Goal: Task Accomplishment & Management: Complete application form

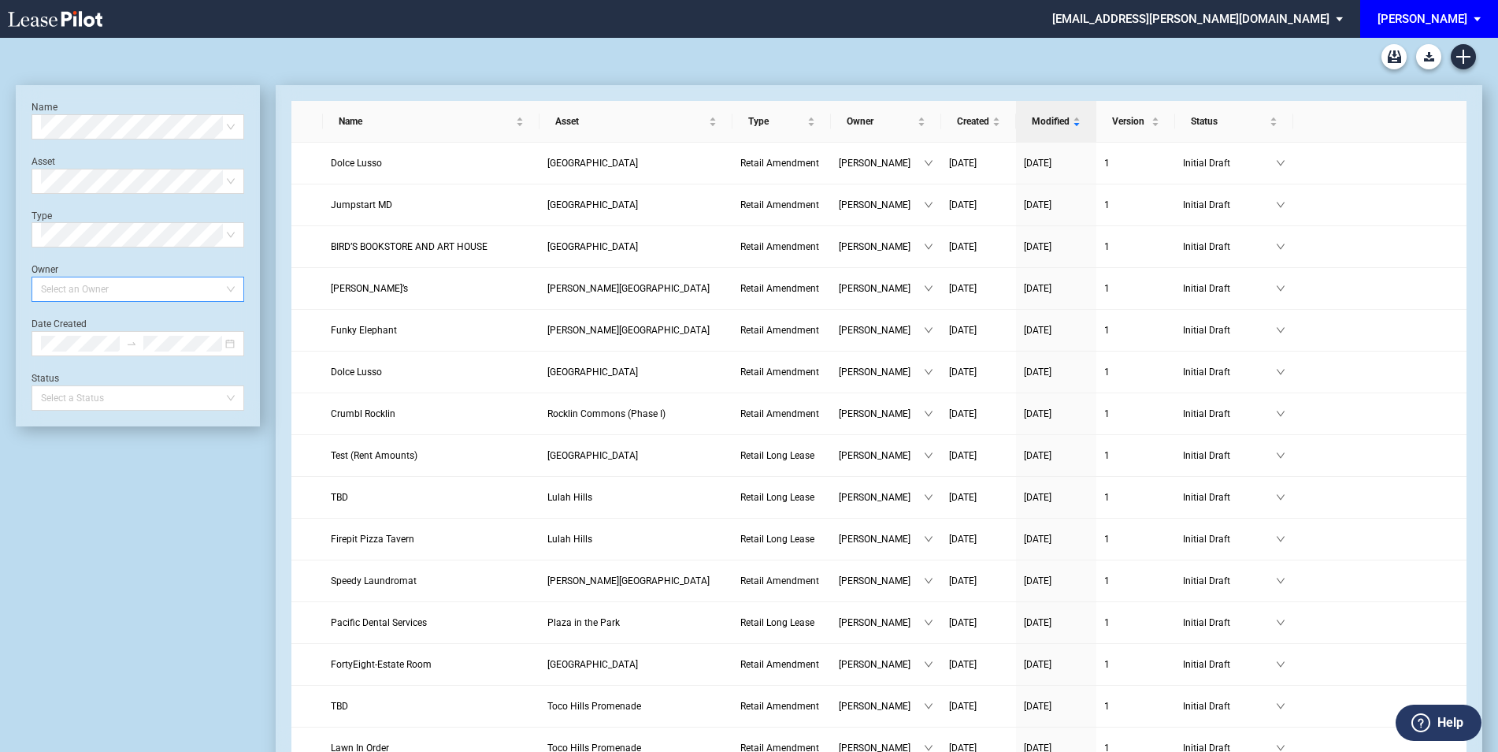
click at [110, 290] on div at bounding box center [130, 289] width 191 height 22
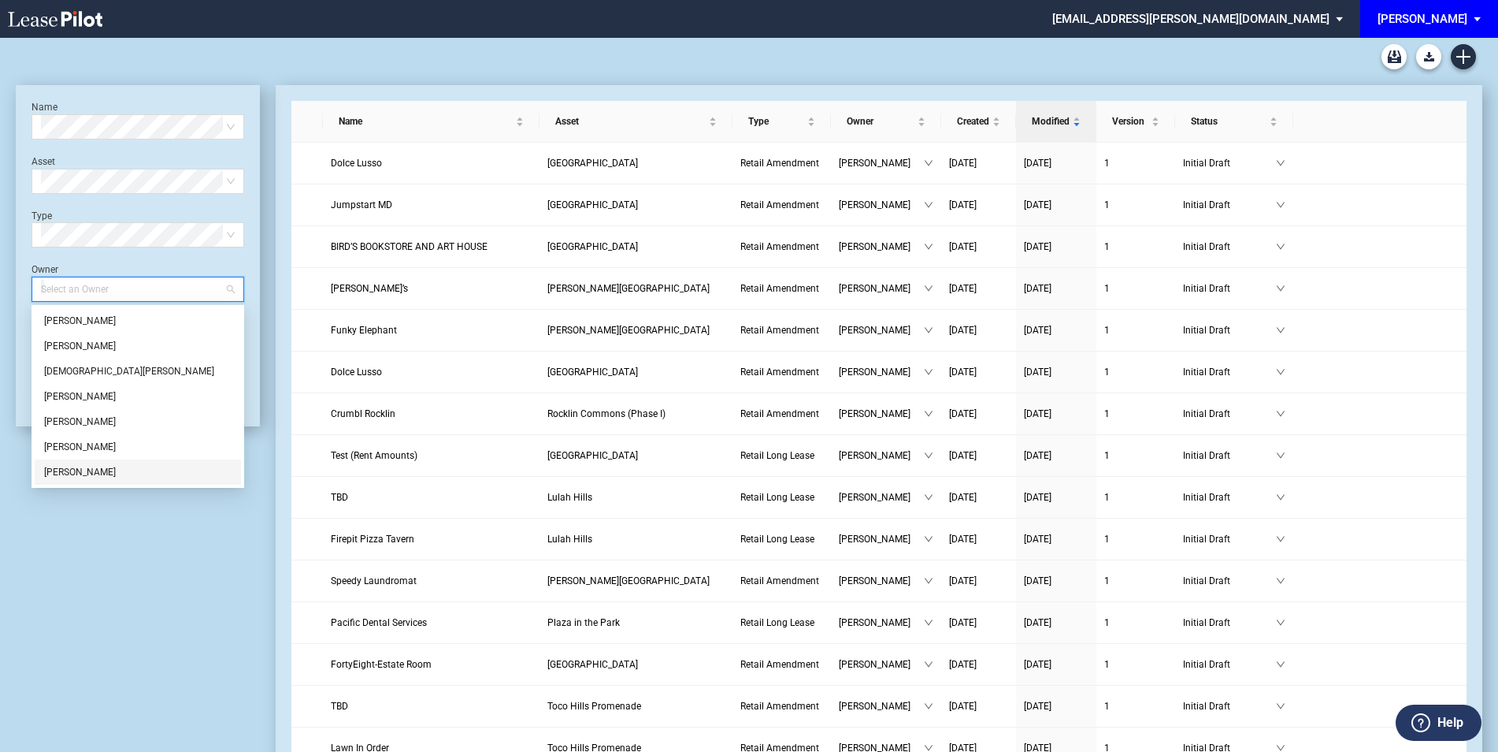
click at [91, 468] on div "[PERSON_NAME]" at bounding box center [138, 472] width 188 height 16
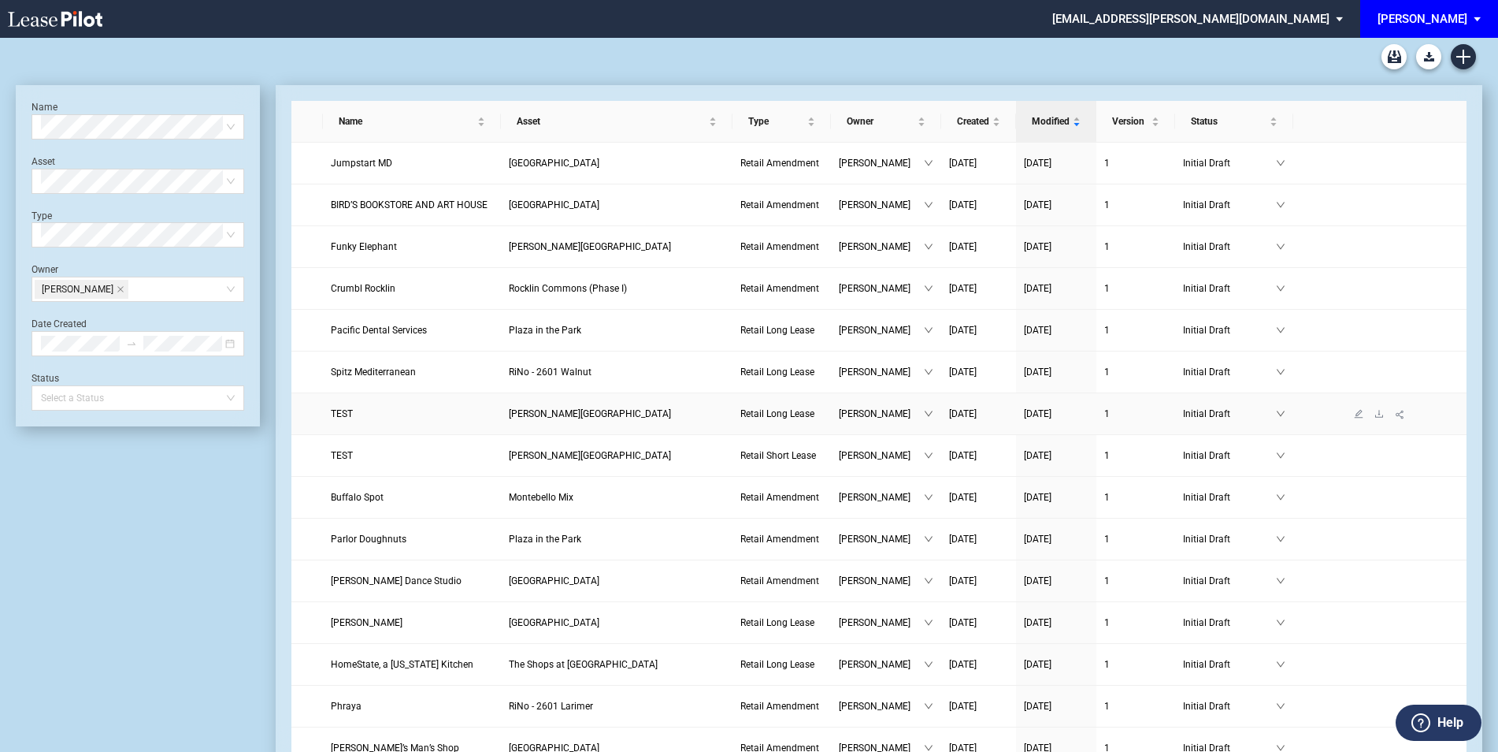
click at [344, 413] on span "TEST" at bounding box center [342, 413] width 22 height 11
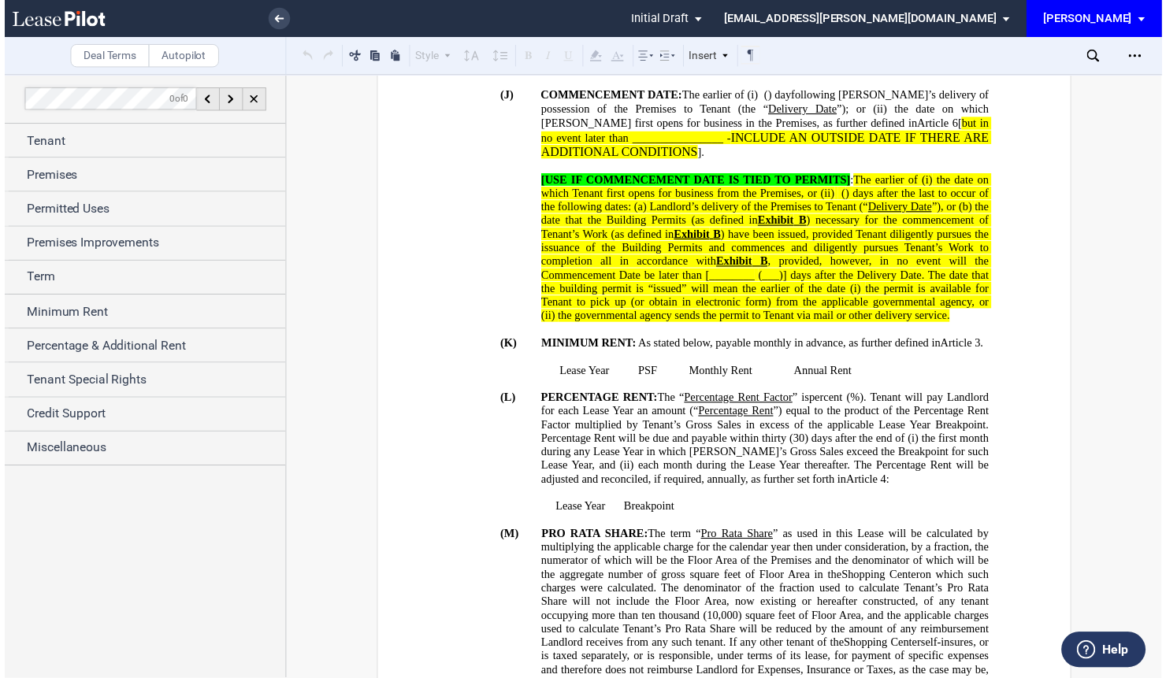
scroll to position [840, 0]
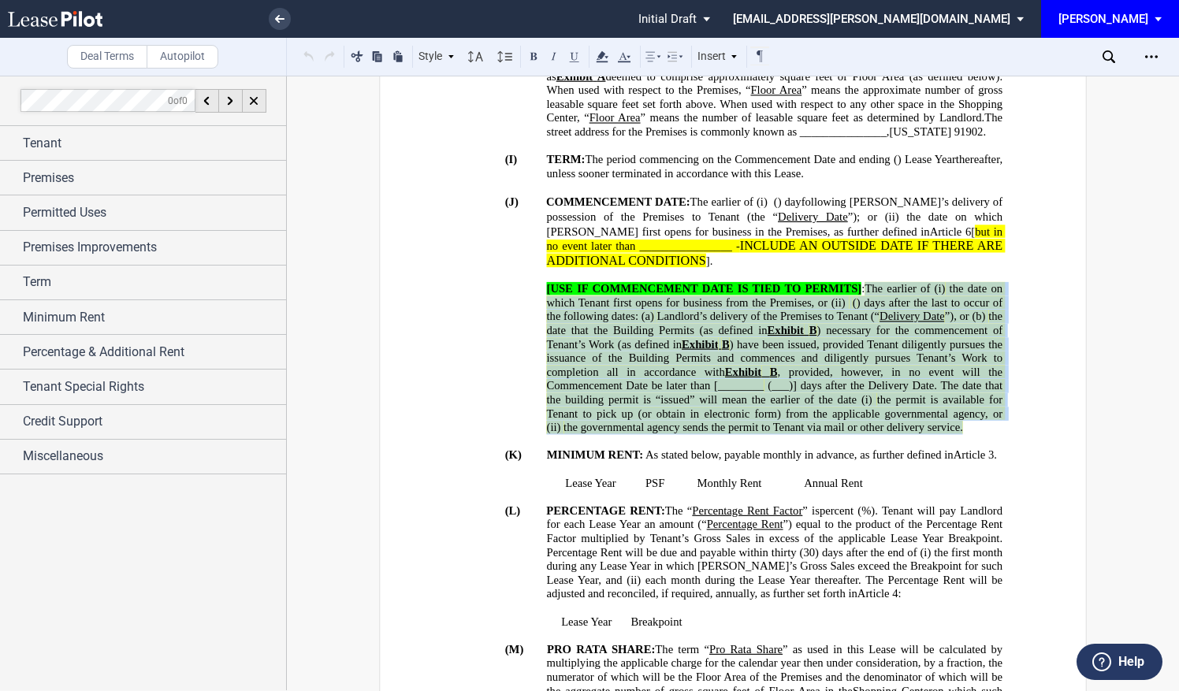
drag, startPoint x: 862, startPoint y: 223, endPoint x: 967, endPoint y: 359, distance: 171.9
click at [967, 359] on p "[USE IF COMMENCEMENT DATE IS TIED TO PERMITS] : The earlier of (i) the date on …" at bounding box center [775, 357] width 456 height 153
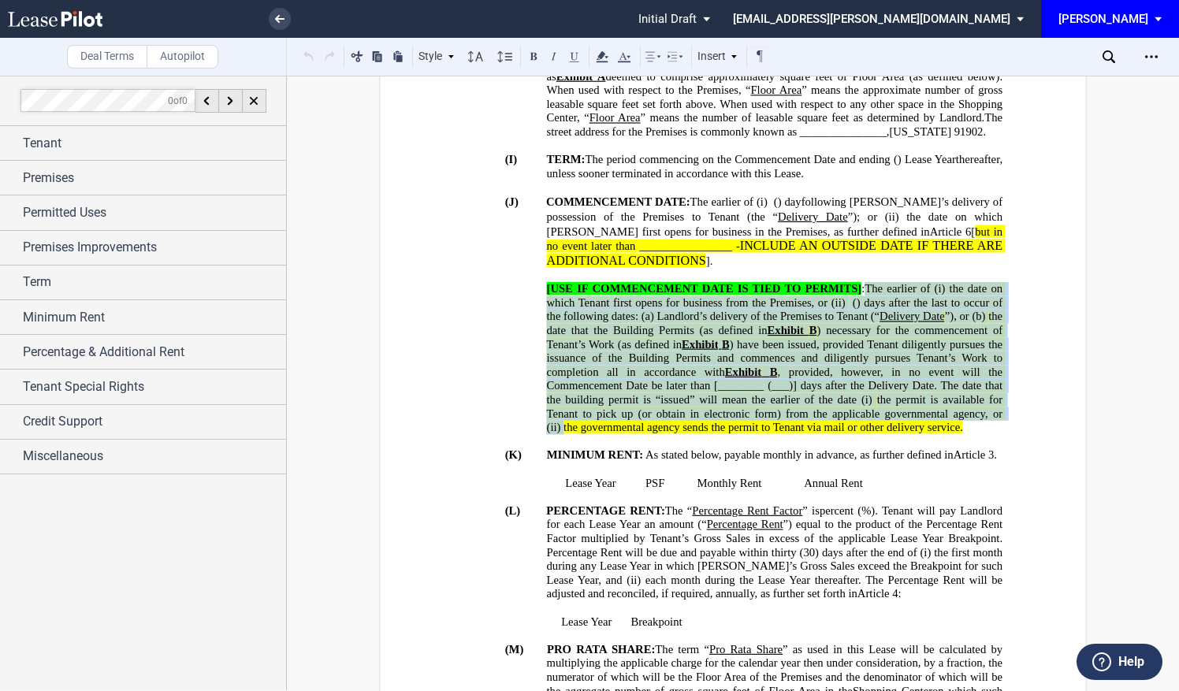
drag, startPoint x: 967, startPoint y: 359, endPoint x: 926, endPoint y: 325, distance: 53.1
click at [106, 176] on div "Premises" at bounding box center [154, 178] width 263 height 19
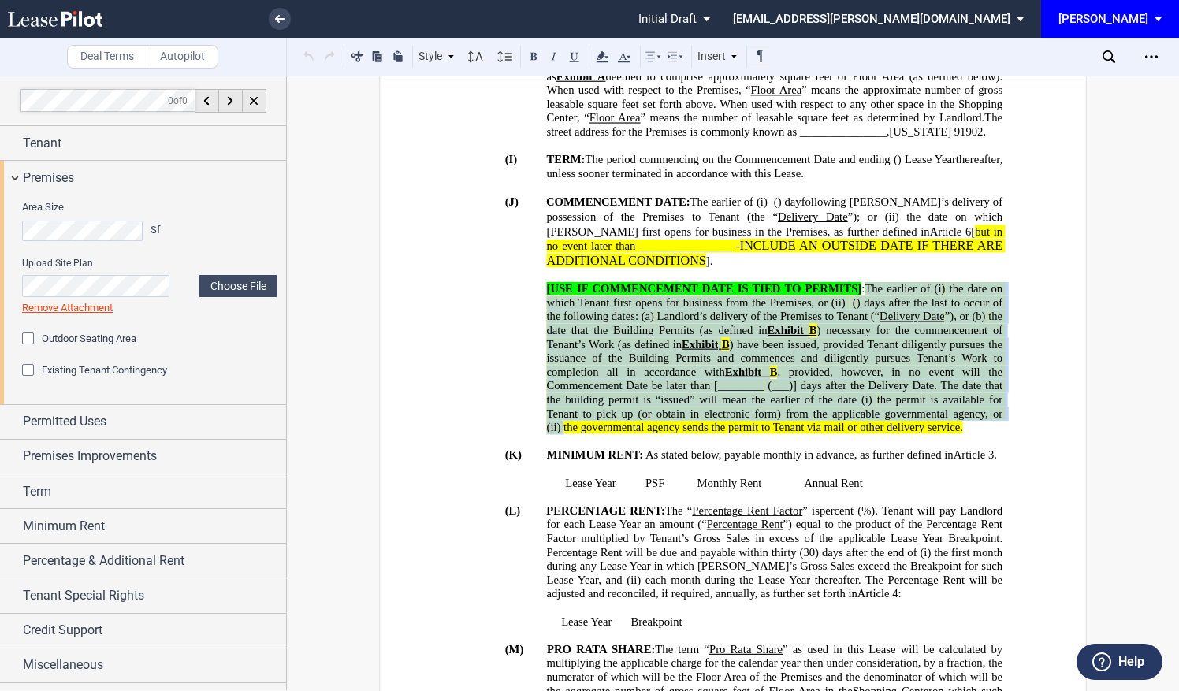
click at [514, 489] on p "﻿" at bounding box center [711, 496] width 581 height 14
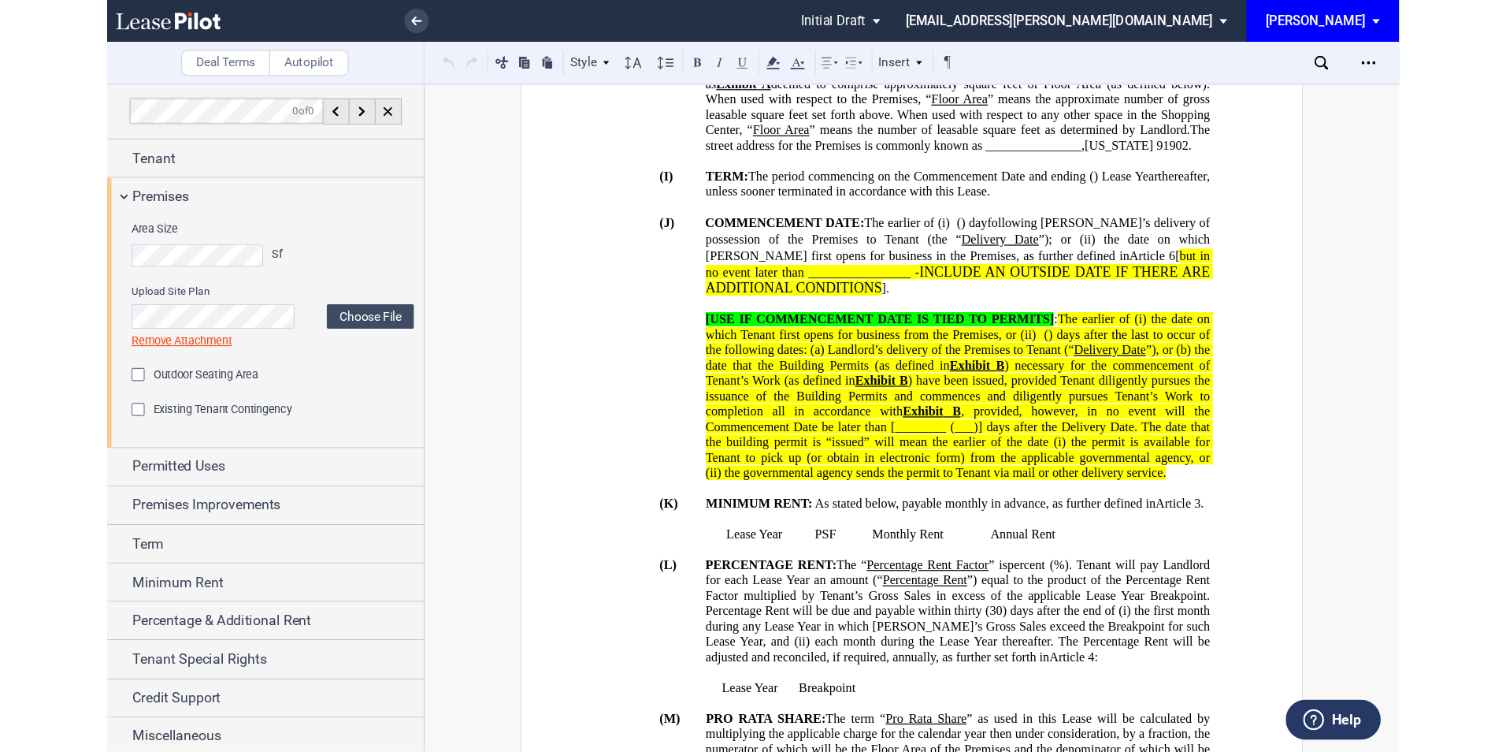
scroll to position [841, 0]
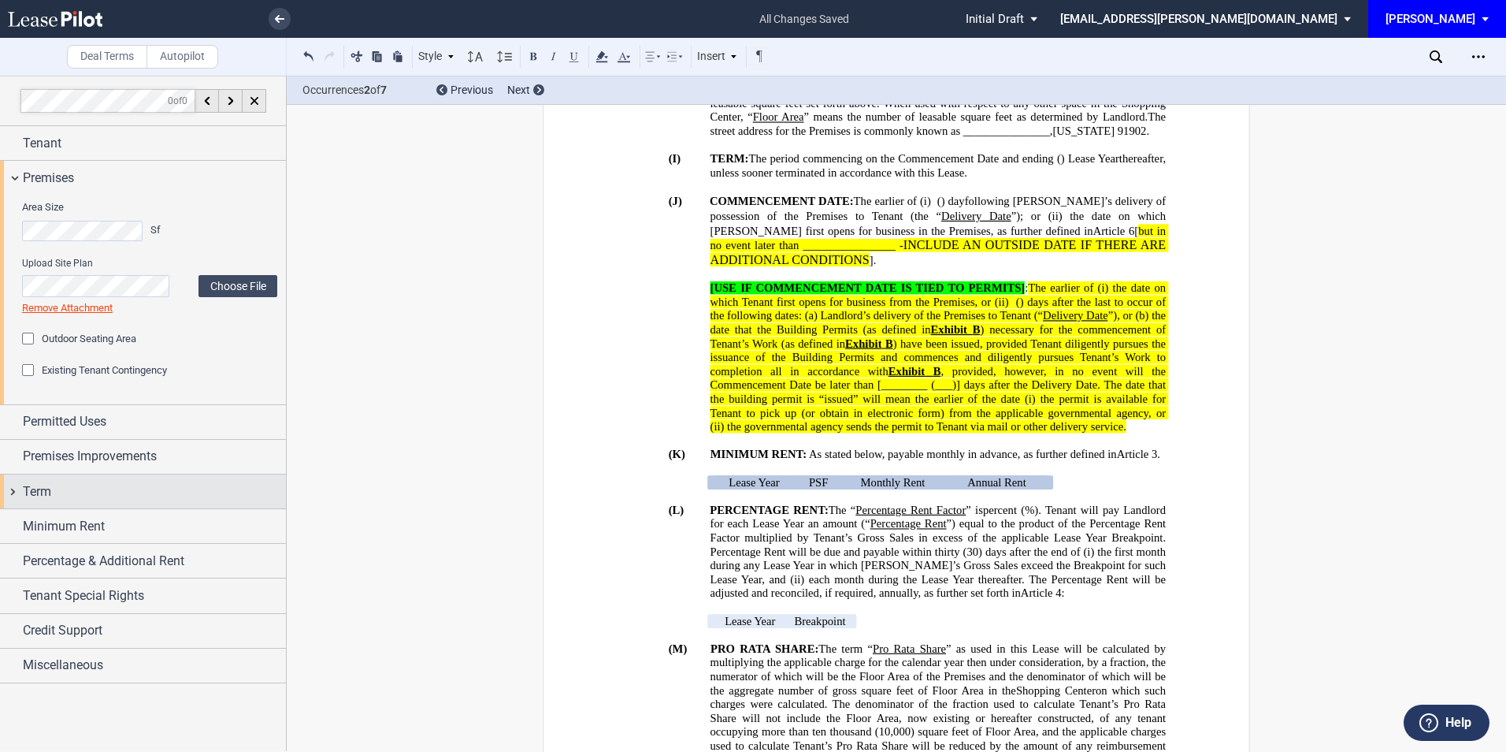
click at [72, 480] on div "Term" at bounding box center [143, 491] width 286 height 34
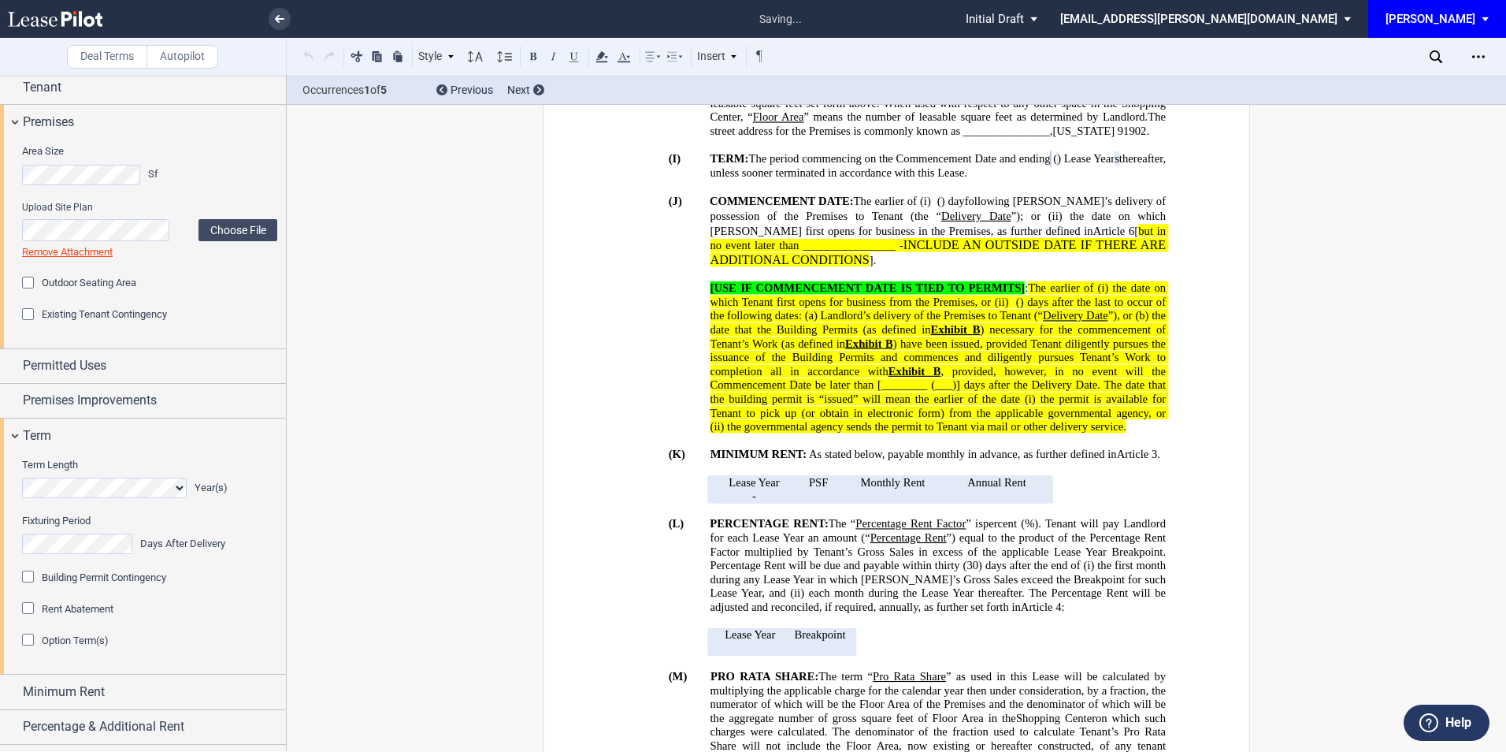
scroll to position [105, 0]
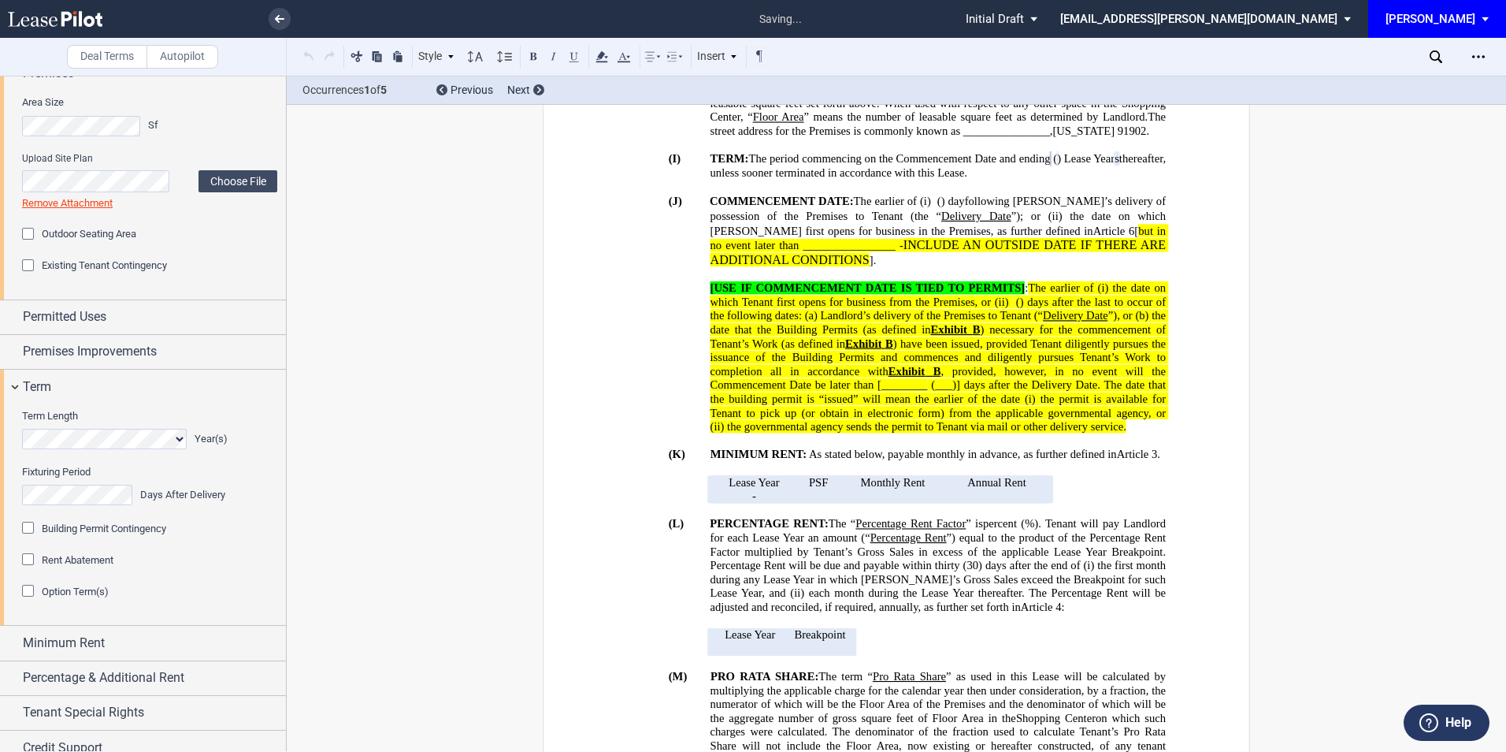
click at [25, 594] on div "Option Term(s)" at bounding box center [30, 593] width 16 height 16
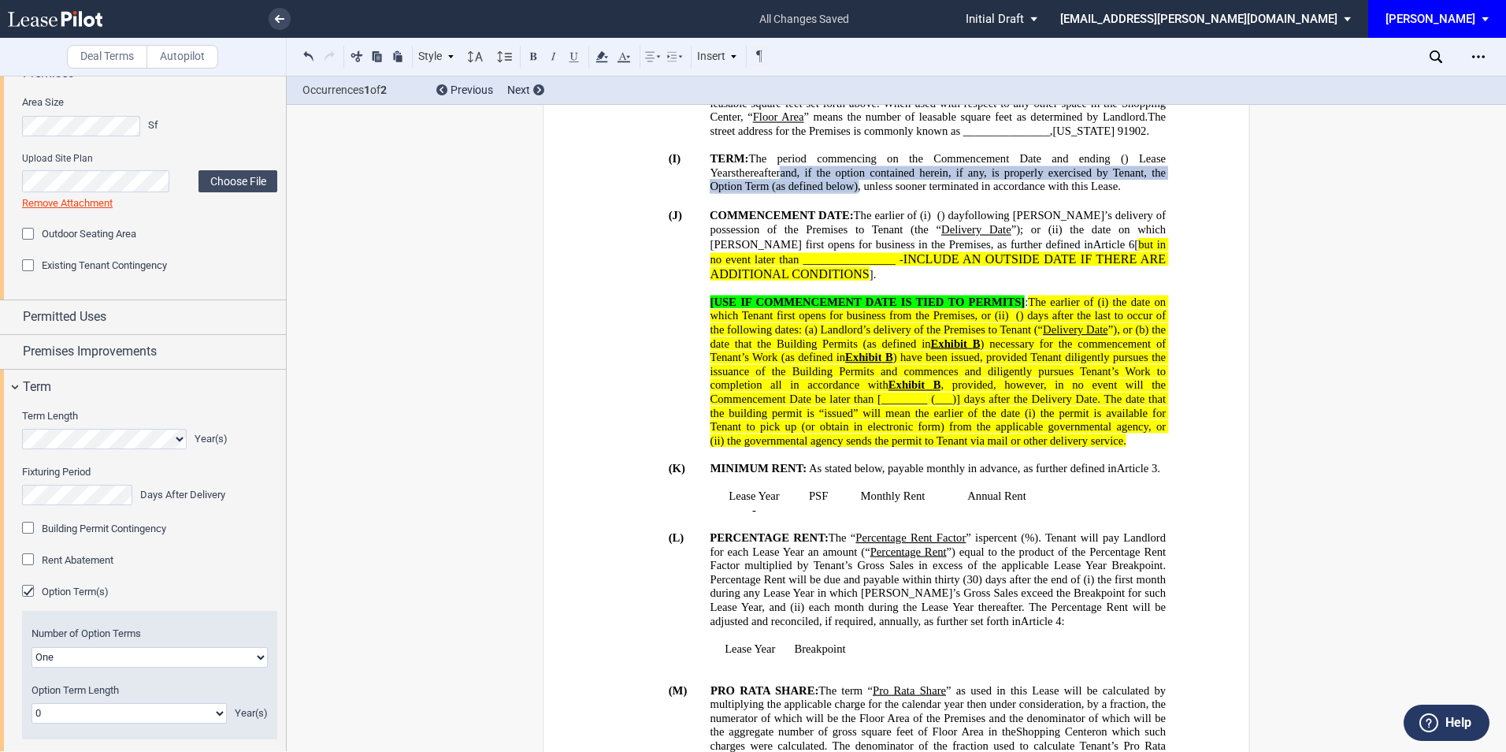
scroll to position [210, 0]
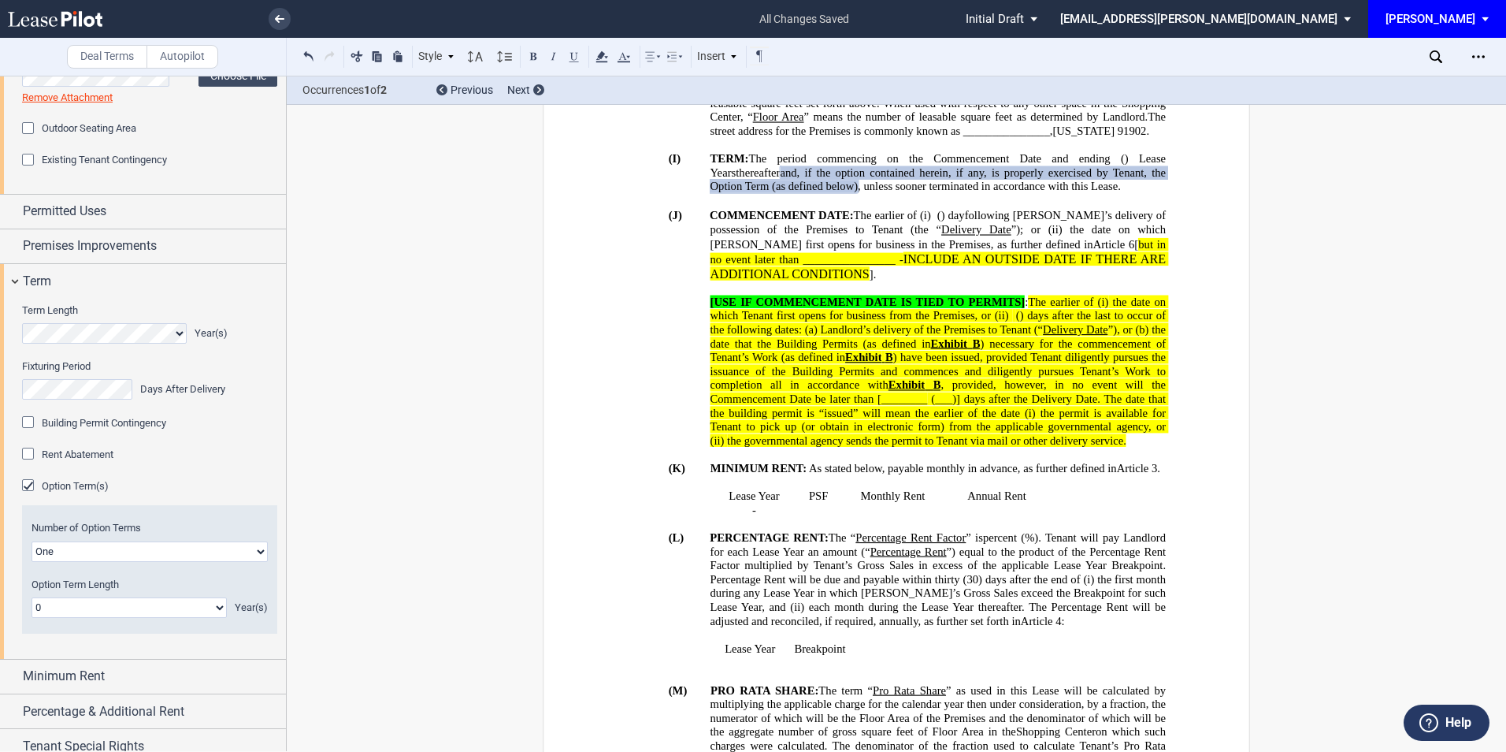
click at [147, 600] on select "0 1 2 3 4 5 6 7 8 9 10 11 12 13 14 15 16 17 18 19 20" at bounding box center [129, 607] width 195 height 20
select select "number:5"
click at [32, 597] on select "0 1 2 3 4 5 6 7 8 9 10 11 12 13 14 15 16 17 18 19 20" at bounding box center [129, 607] width 195 height 20
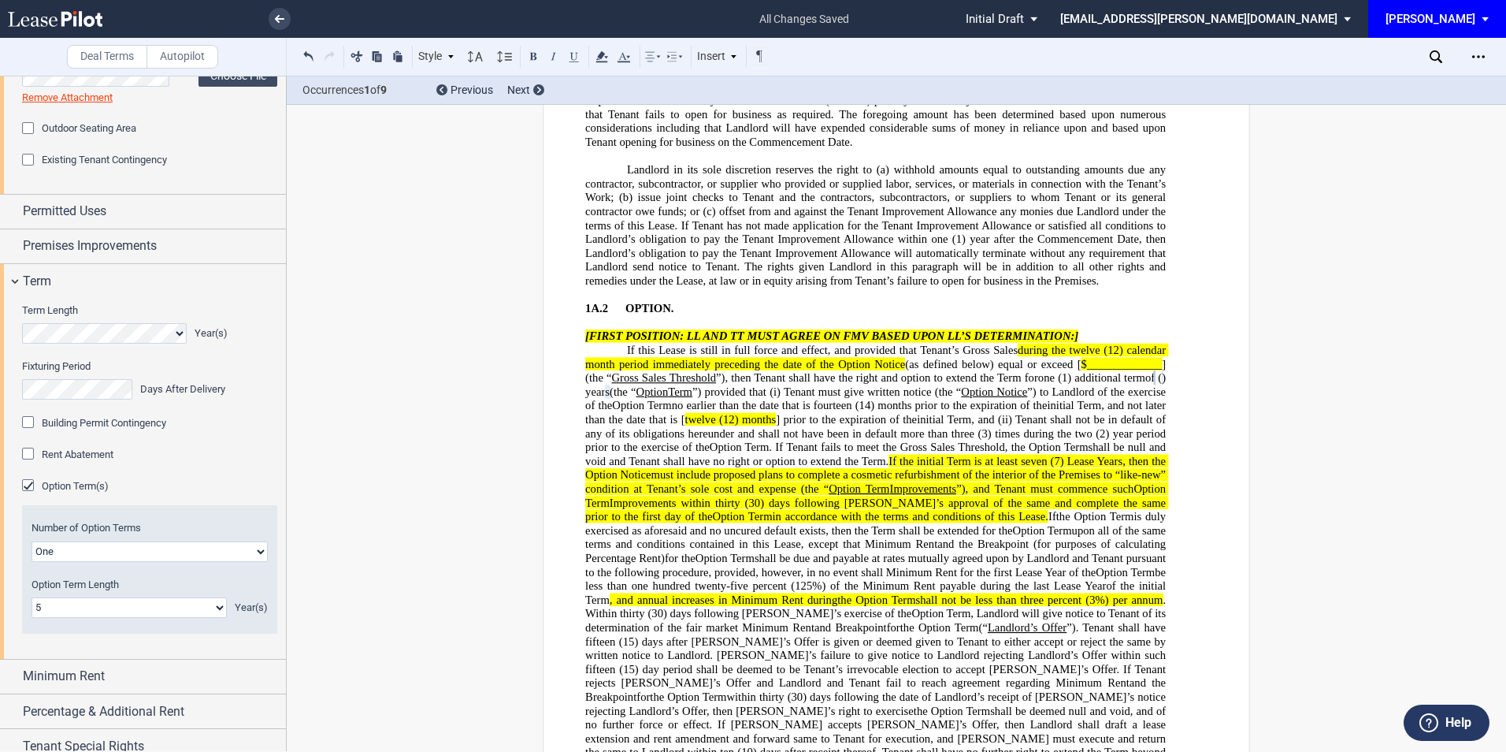
scroll to position [293, 0]
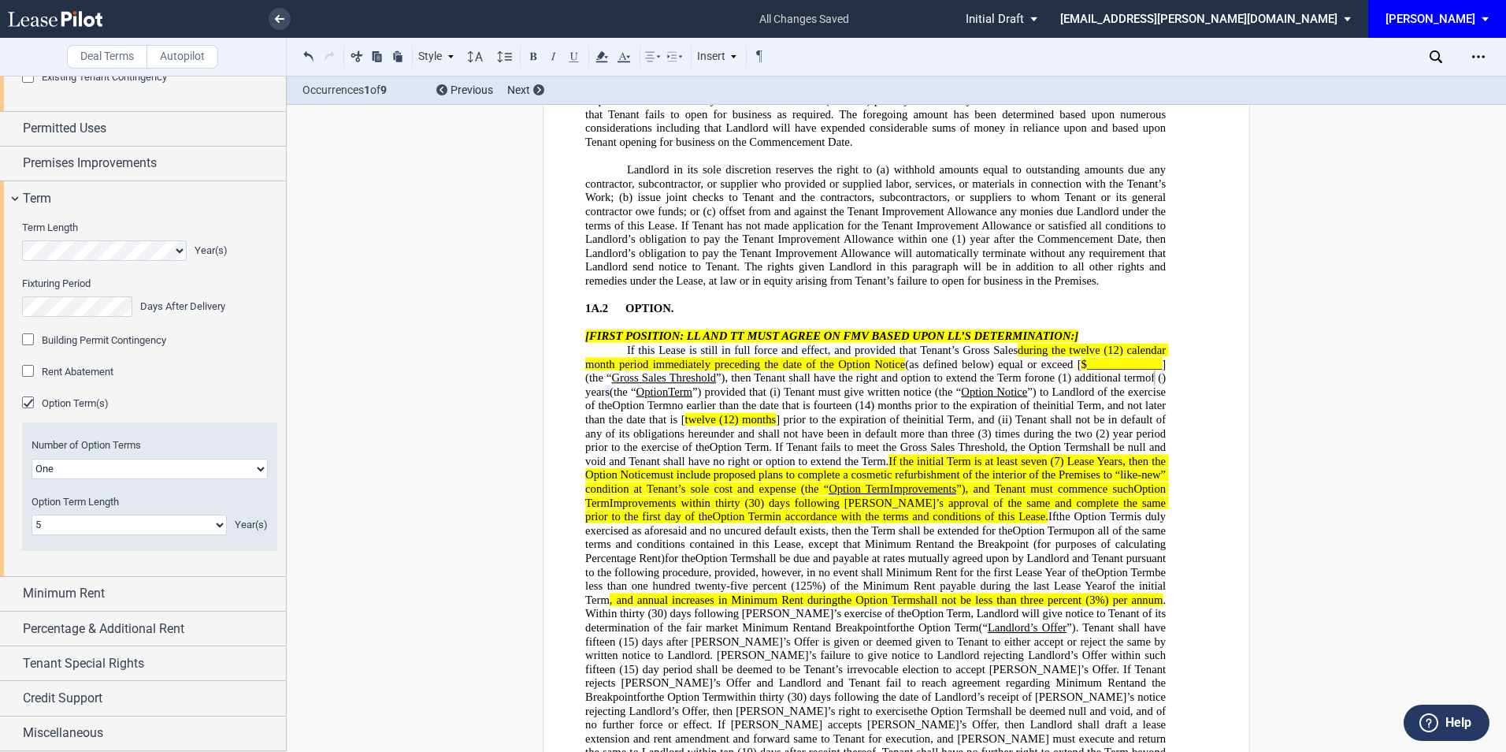
click at [172, 599] on div "Minimum Rent" at bounding box center [154, 593] width 263 height 19
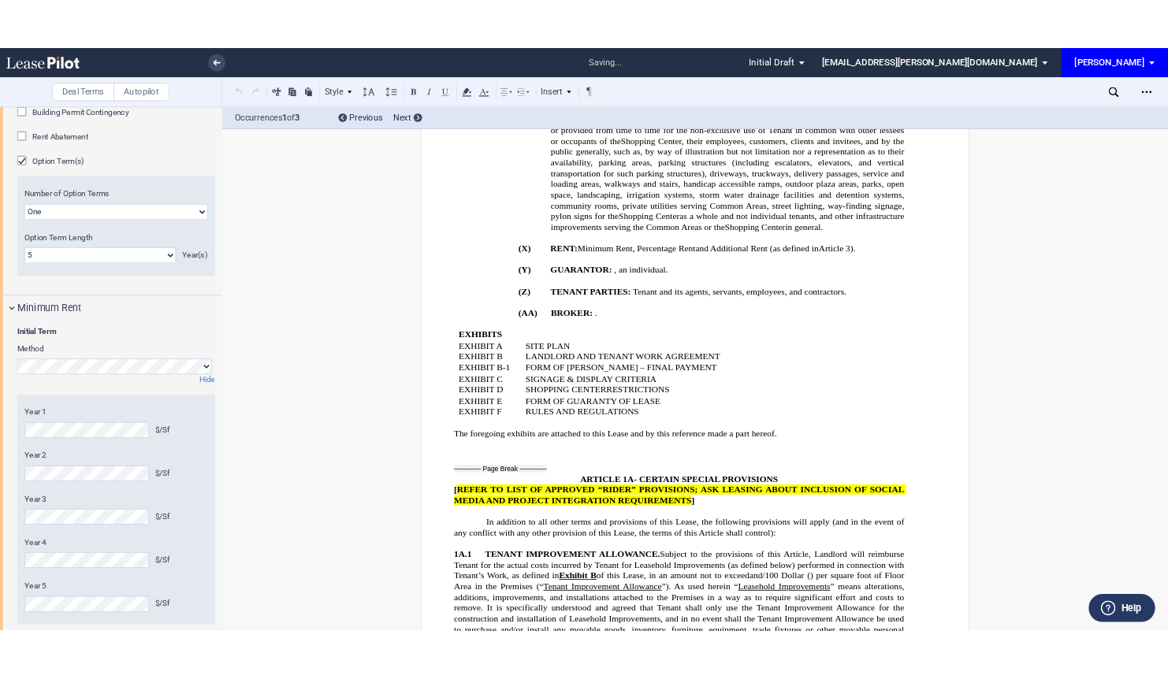
scroll to position [608, 0]
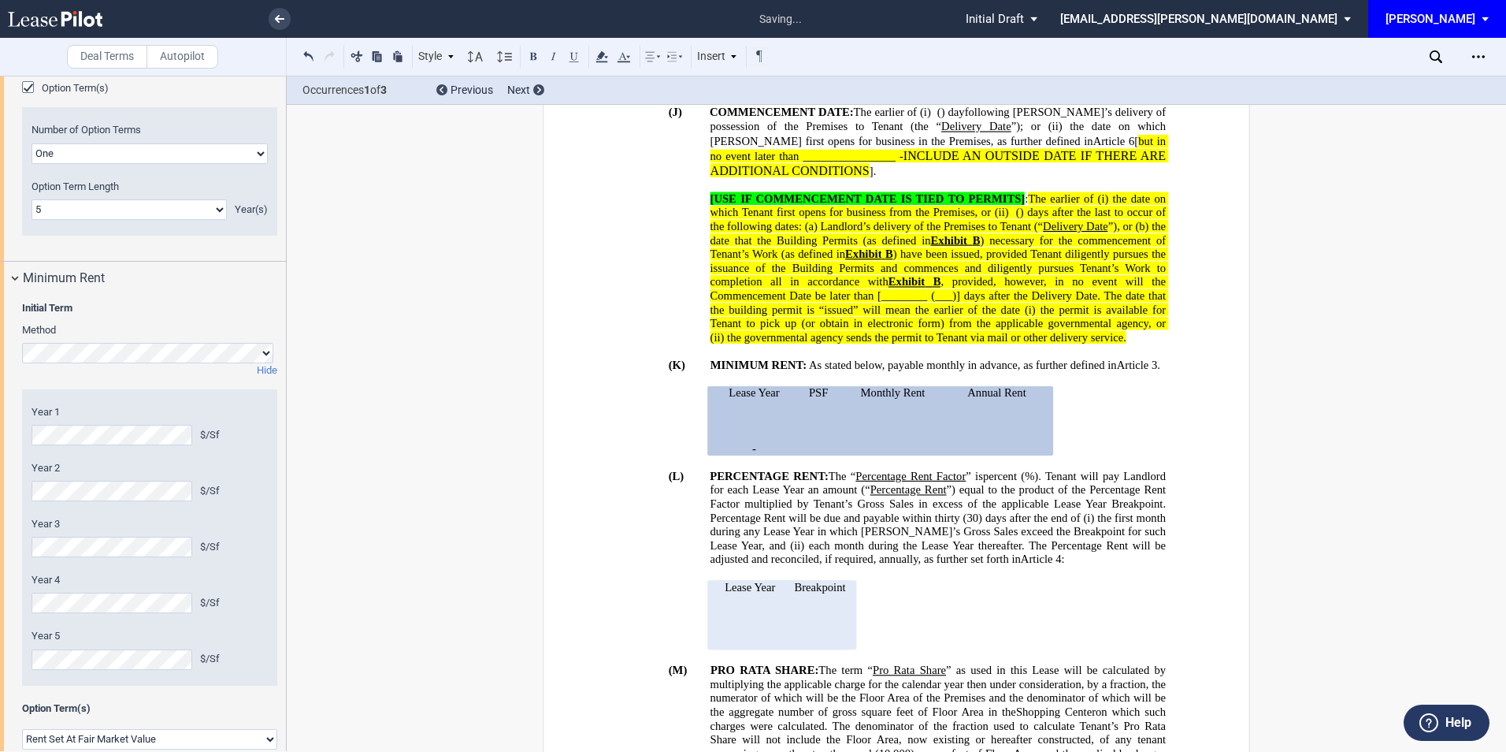
click at [720, 538] on span "each month during the Lease Year thereafter. The Percentage Rent will be adjust…" at bounding box center [940, 551] width 459 height 27
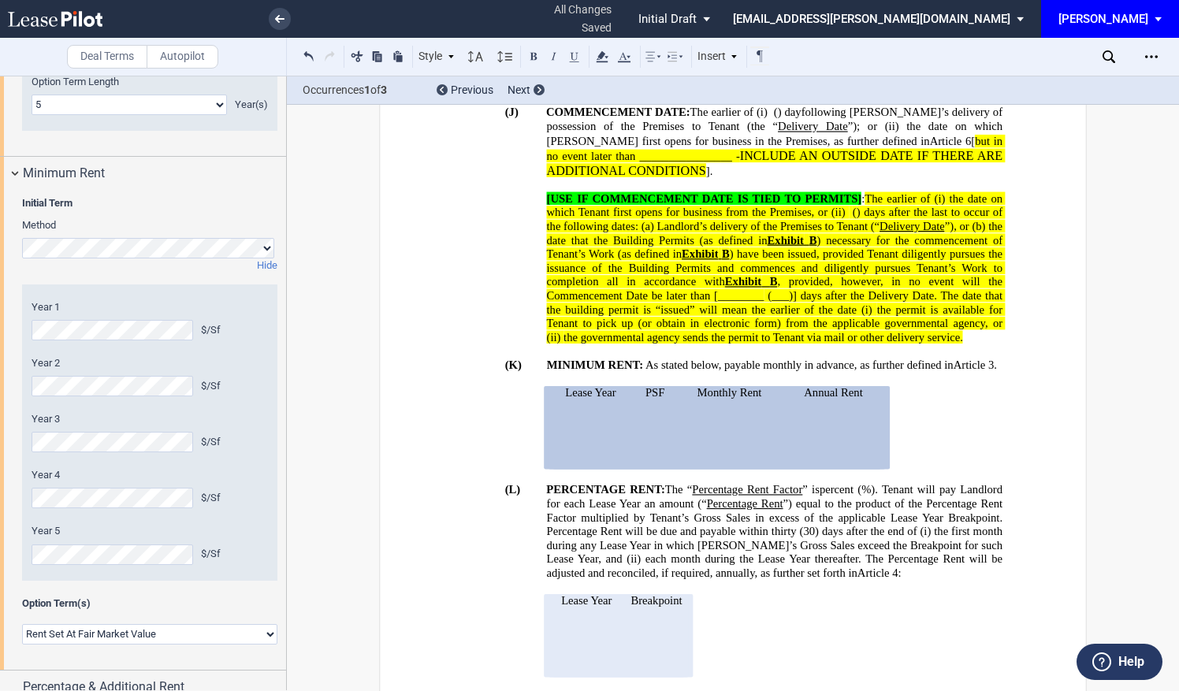
scroll to position [818, 0]
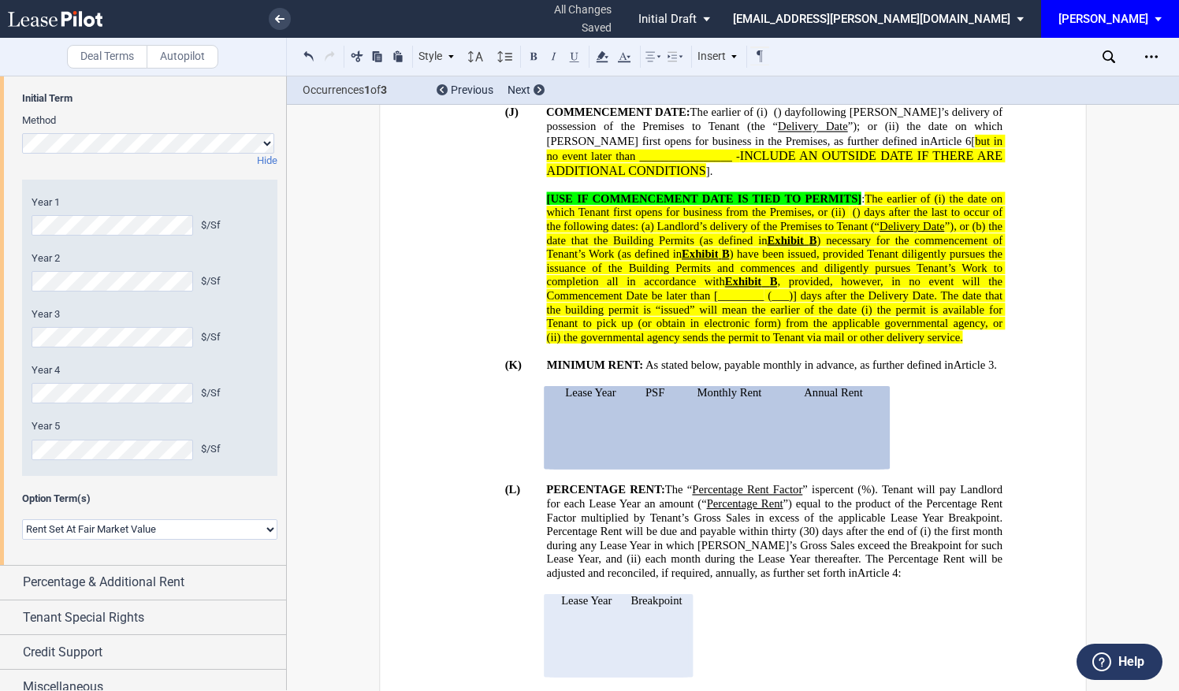
click at [213, 530] on select "Rent Set At Fair Market Value Rent Specified in Lease" at bounding box center [149, 529] width 255 height 20
click at [22, 519] on select "Rent Set At Fair Market Value Rent Specified in Lease" at bounding box center [149, 529] width 255 height 20
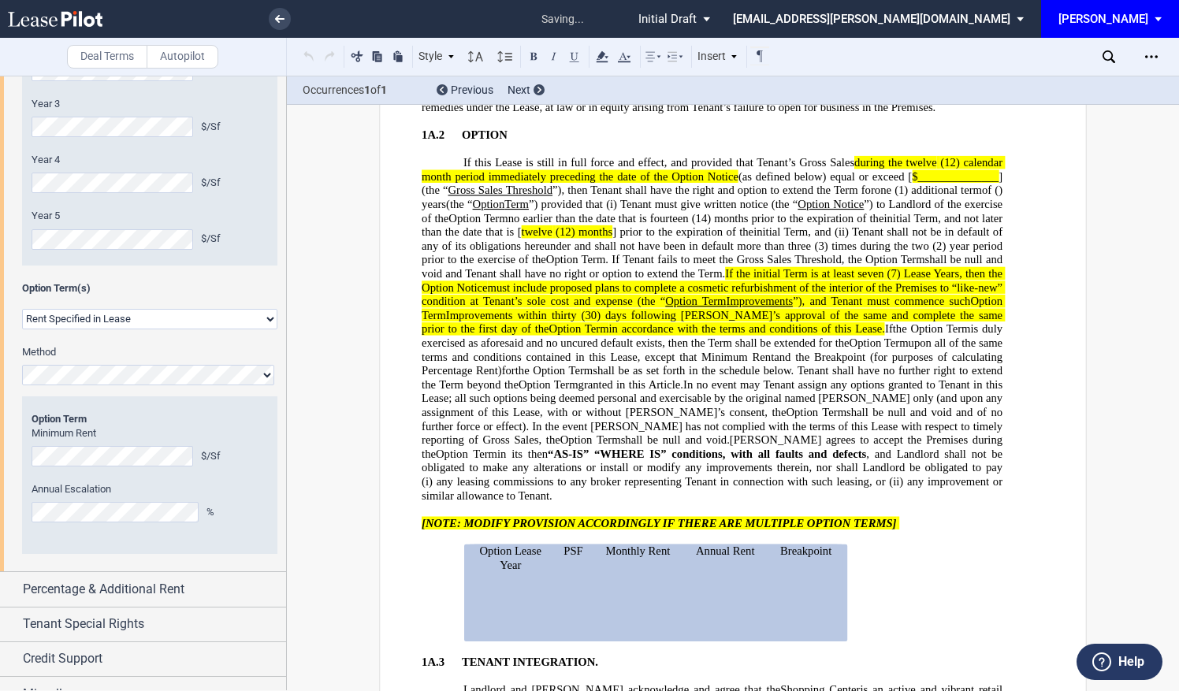
scroll to position [4042, 0]
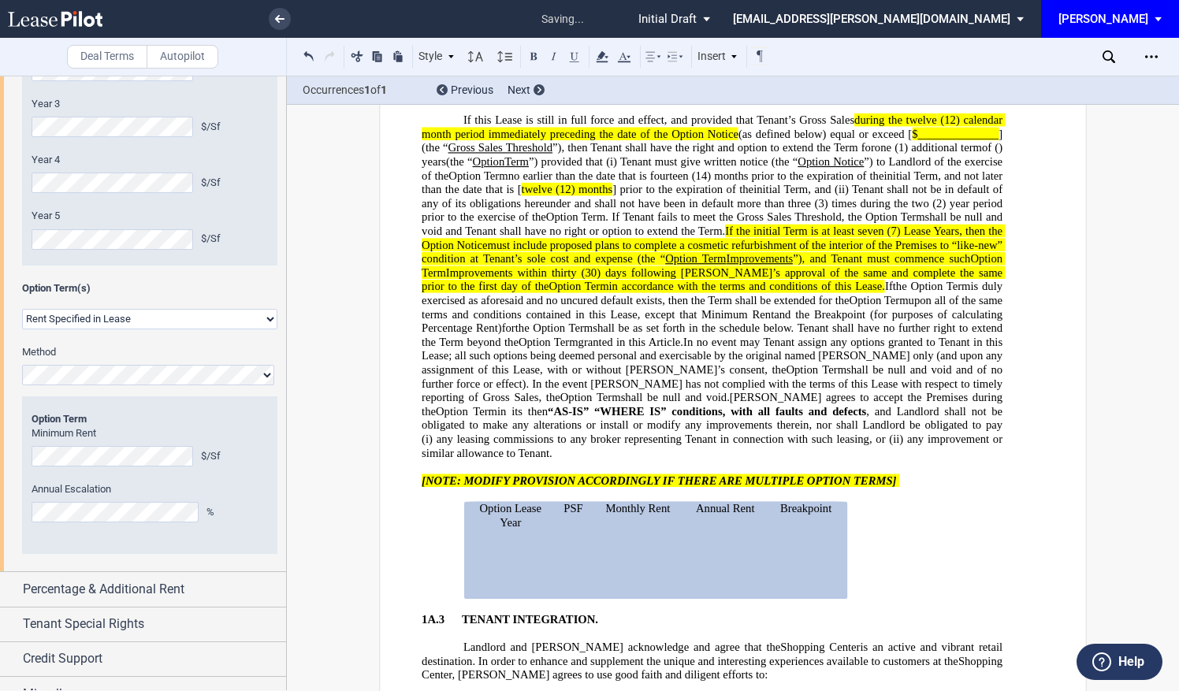
click at [0, 452] on html ".bocls-1{fill:#26354a;fill-rule:evenodd} Loading... × saving... Pending... Pend…" at bounding box center [589, 345] width 1179 height 691
click at [182, 317] on select "Rent Set At Fair Market Value Rent Specified in Lease" at bounding box center [149, 319] width 255 height 20
select select "fmv"
click at [22, 329] on select "Rent Set At Fair Market Value Rent Specified in Lease" at bounding box center [149, 319] width 255 height 20
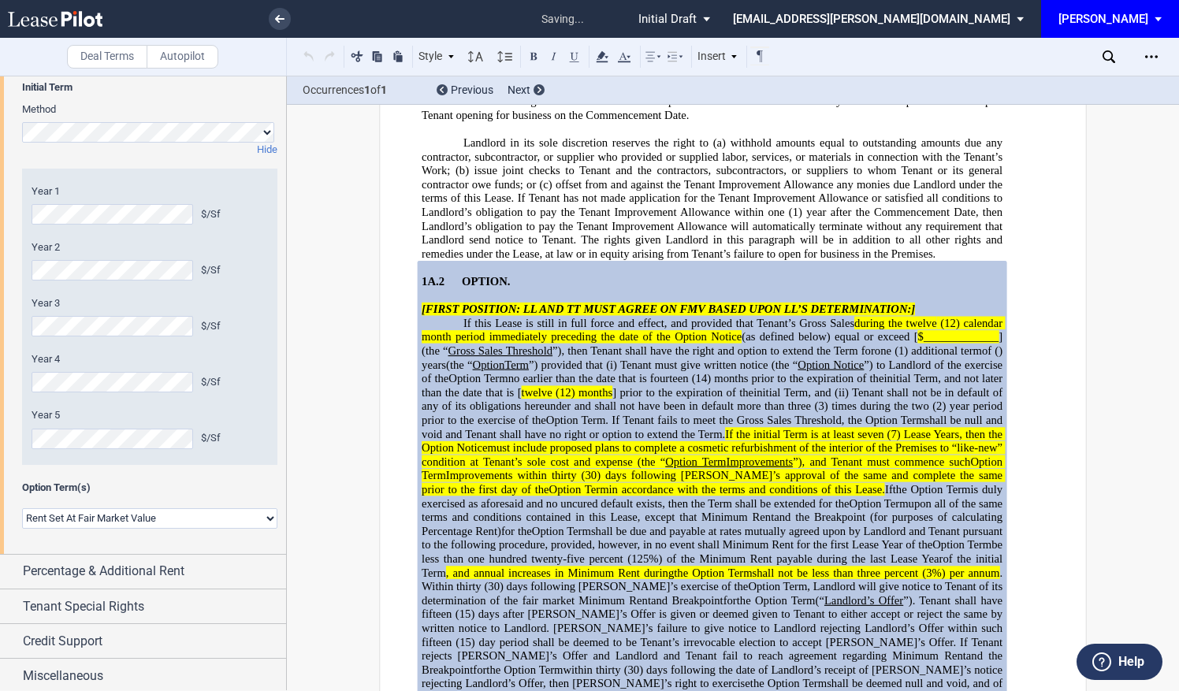
scroll to position [3858, 0]
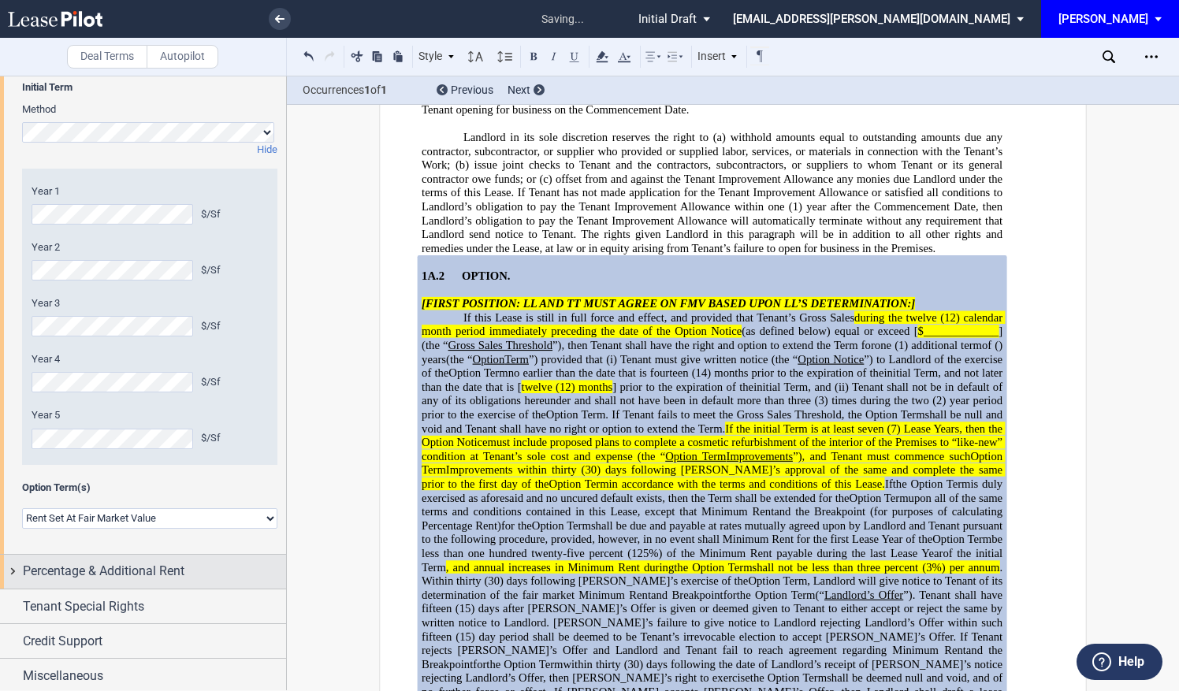
click at [166, 581] on div "Percentage & Additional Rent" at bounding box center [143, 572] width 286 height 34
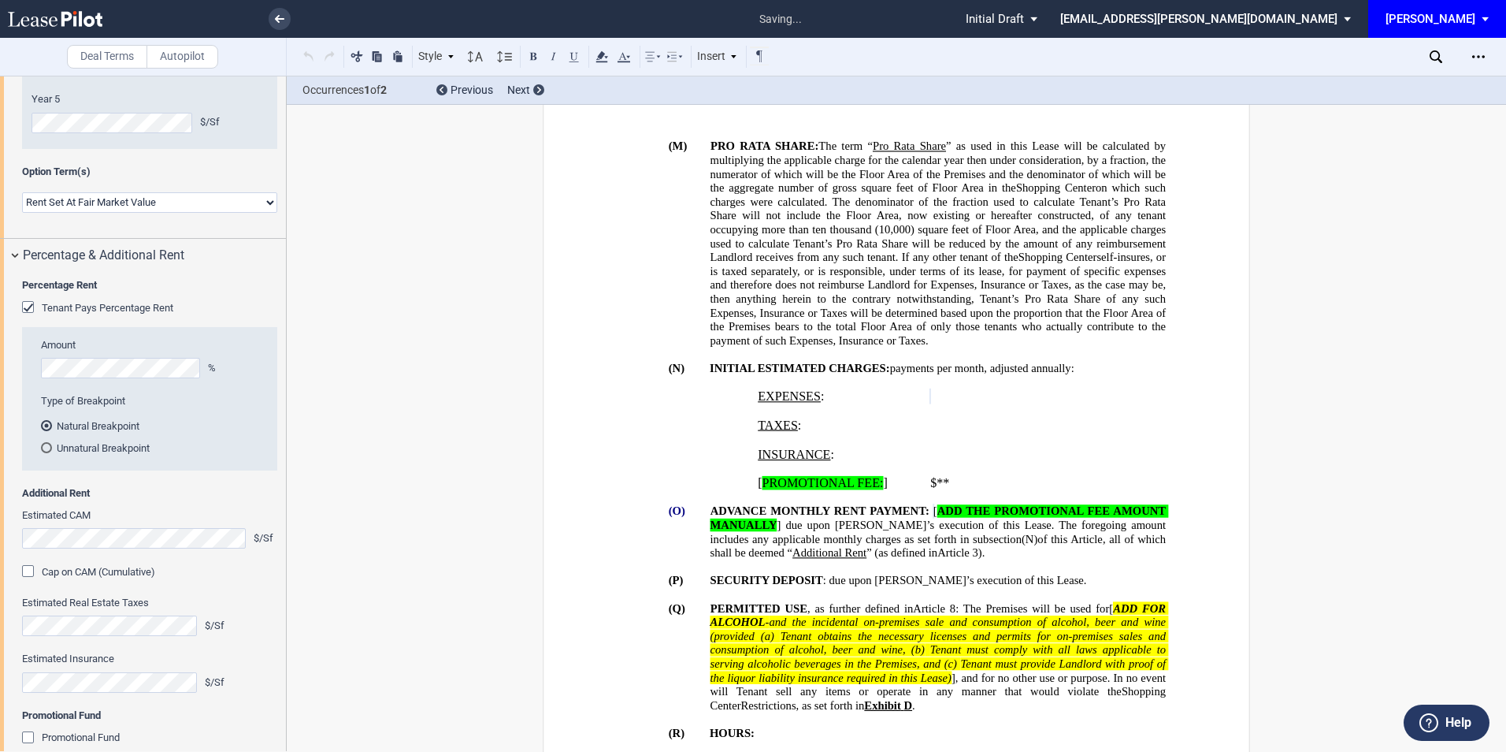
scroll to position [1499, 0]
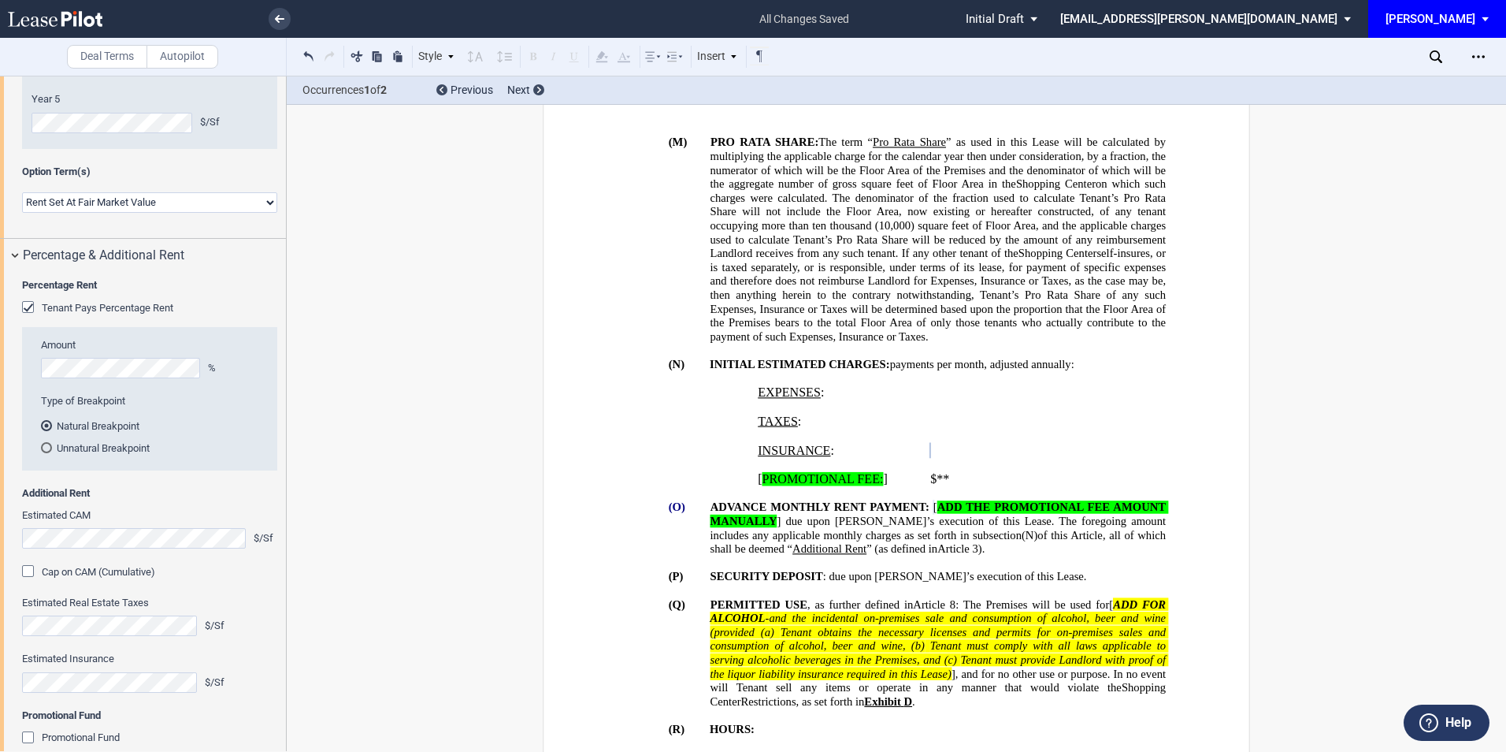
click at [0, 532] on html ".bocls-1{fill:#26354a;fill-rule:evenodd} Loading... × all changes saved Pending…" at bounding box center [753, 376] width 1506 height 752
click at [31, 569] on div "Cap on CAM (Cumulative)" at bounding box center [30, 573] width 16 height 16
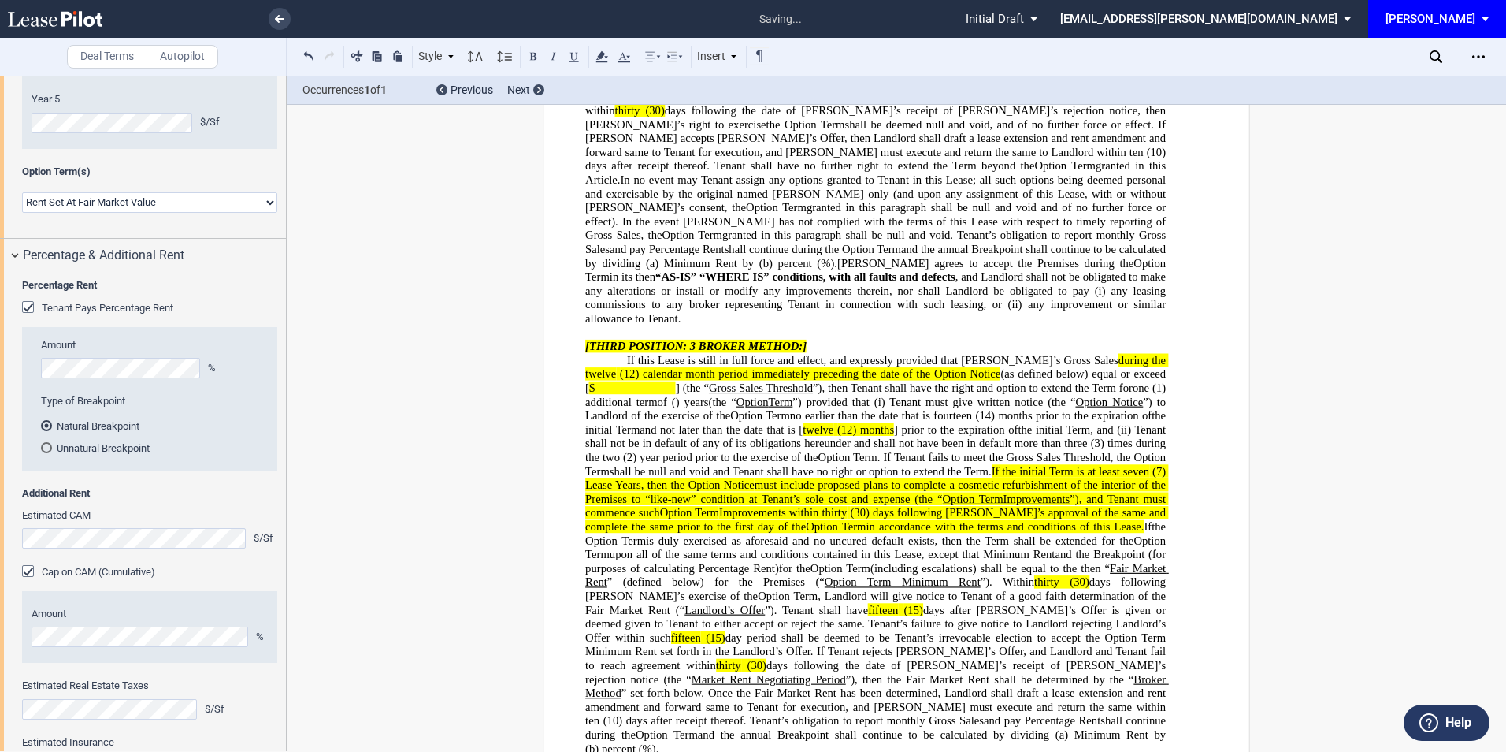
click at [61, 626] on div "Amount %" at bounding box center [150, 627] width 236 height 40
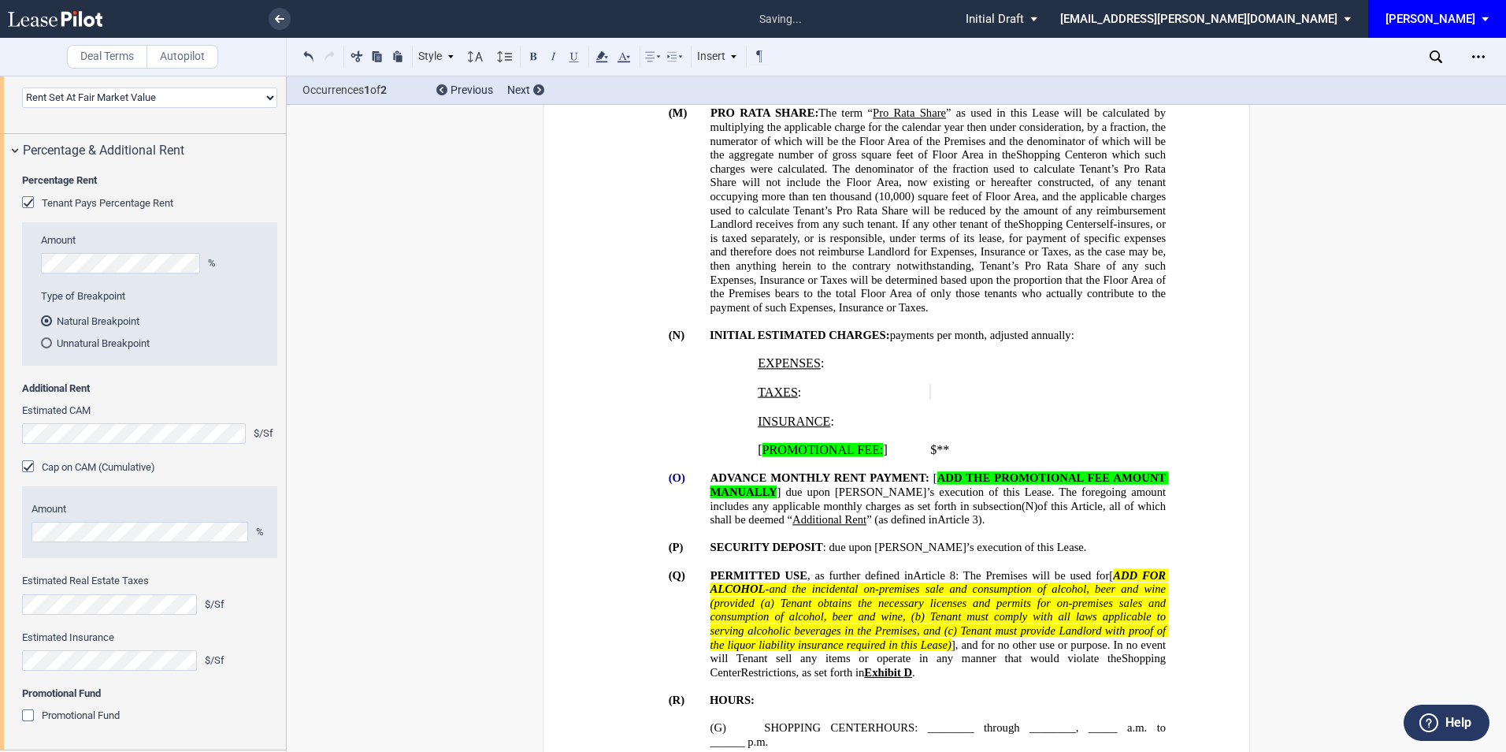
scroll to position [1353, 0]
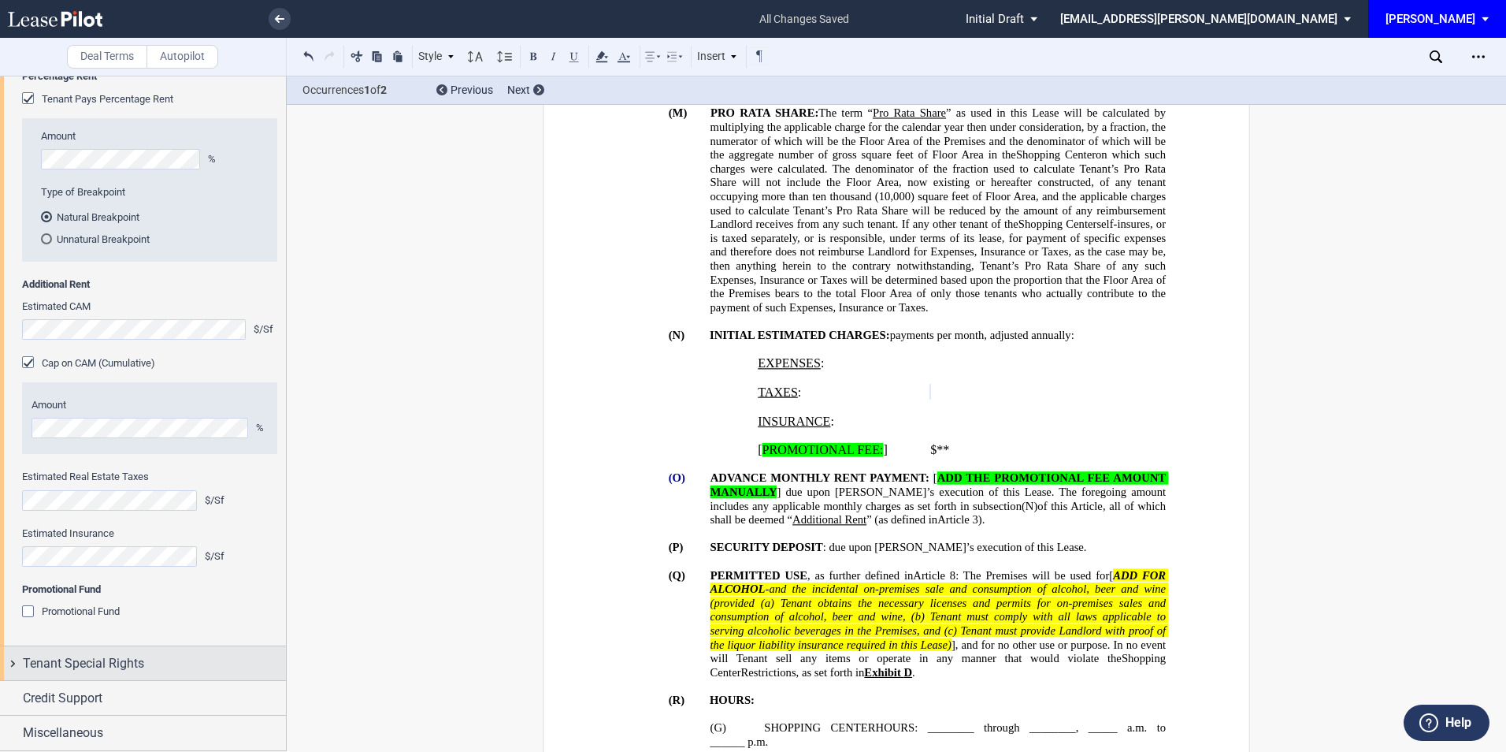
click at [151, 652] on div "Tenant Special Rights" at bounding box center [143, 663] width 286 height 34
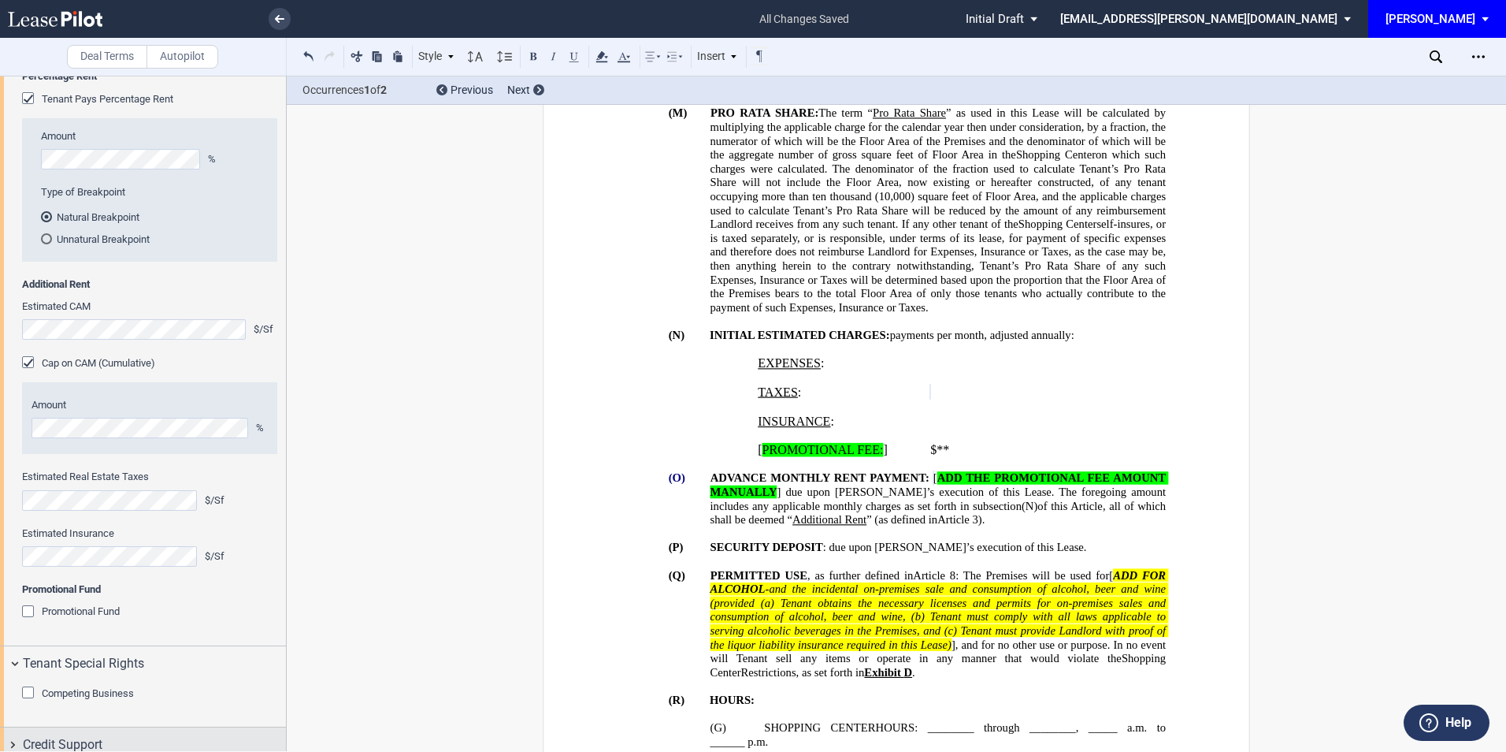
click at [116, 735] on div "Credit Support" at bounding box center [154, 744] width 263 height 19
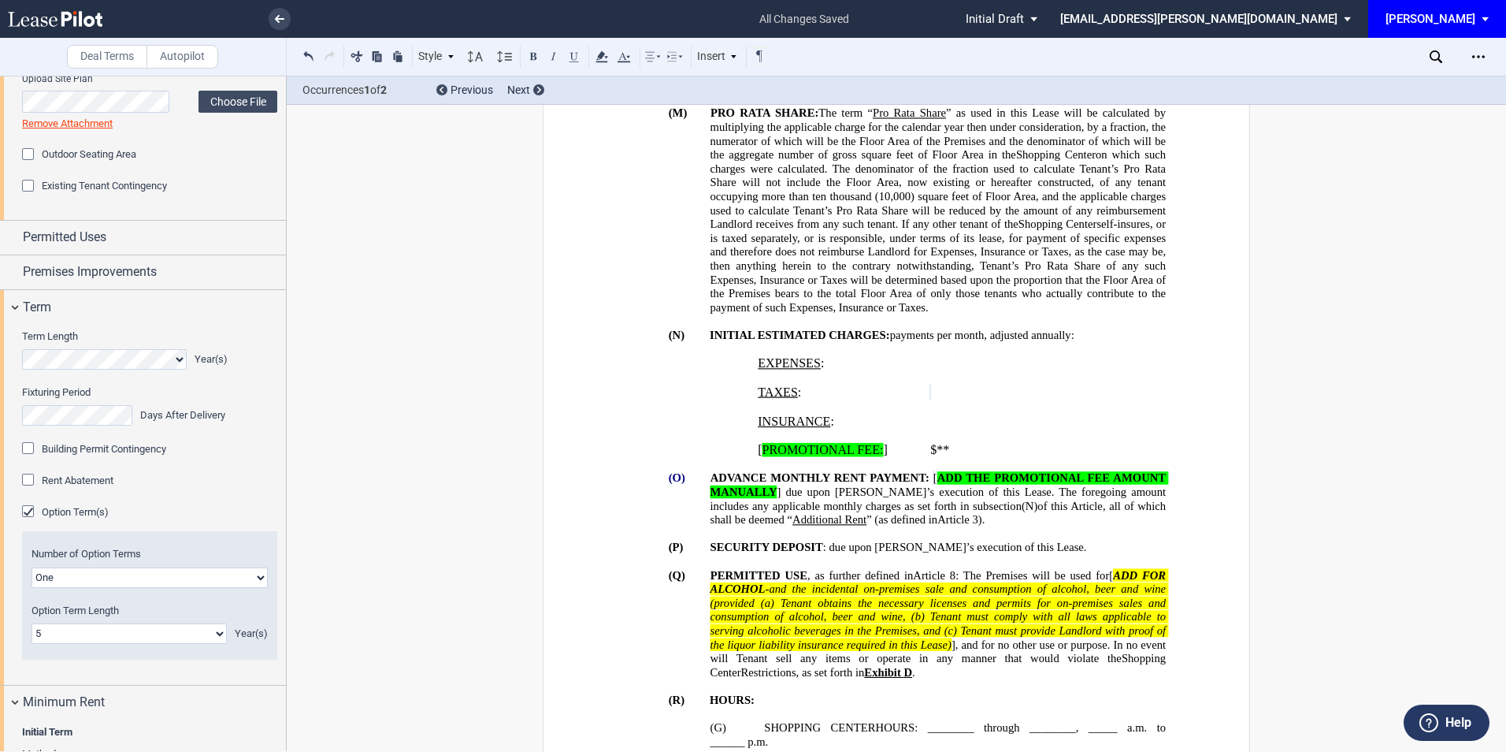
scroll to position [139, 0]
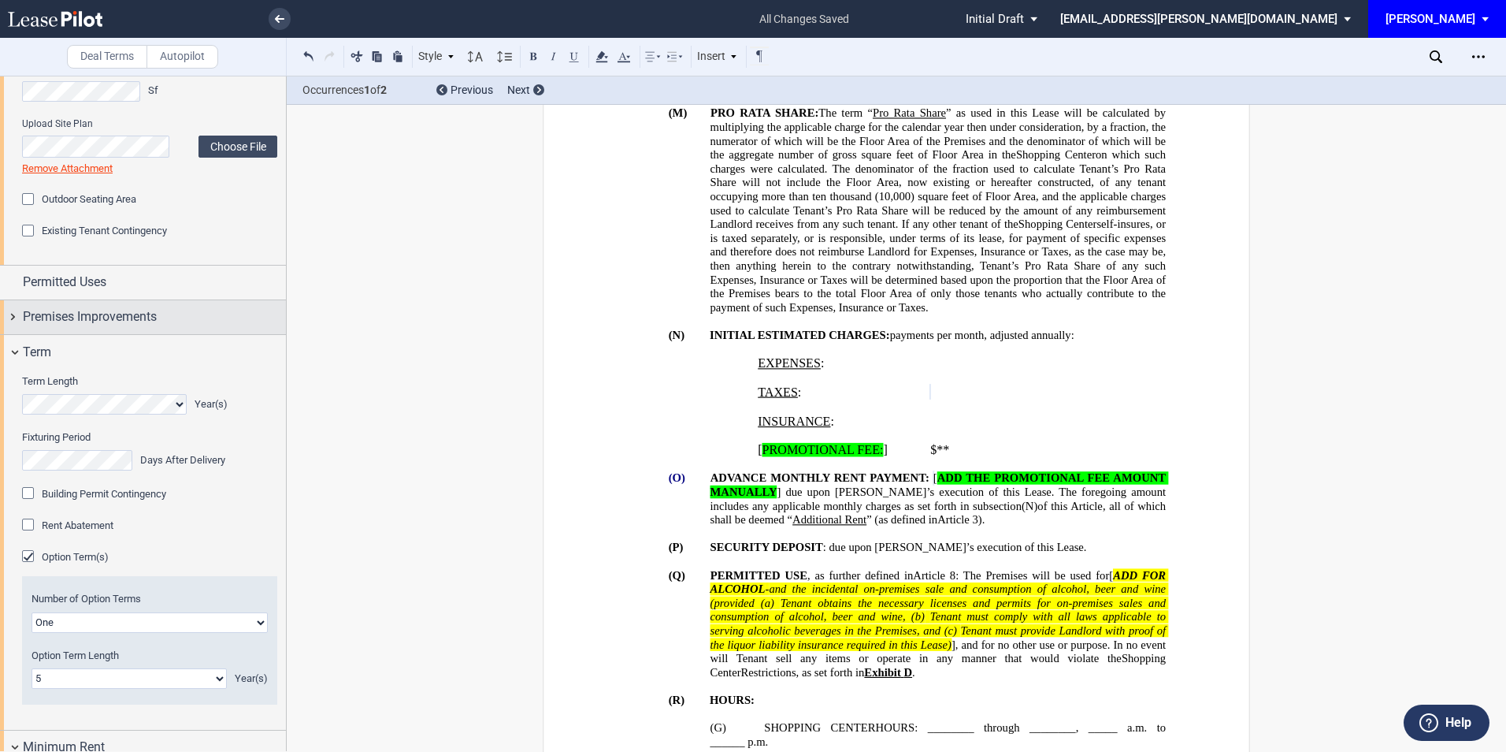
click at [131, 310] on span "Premises Improvements" at bounding box center [90, 316] width 134 height 19
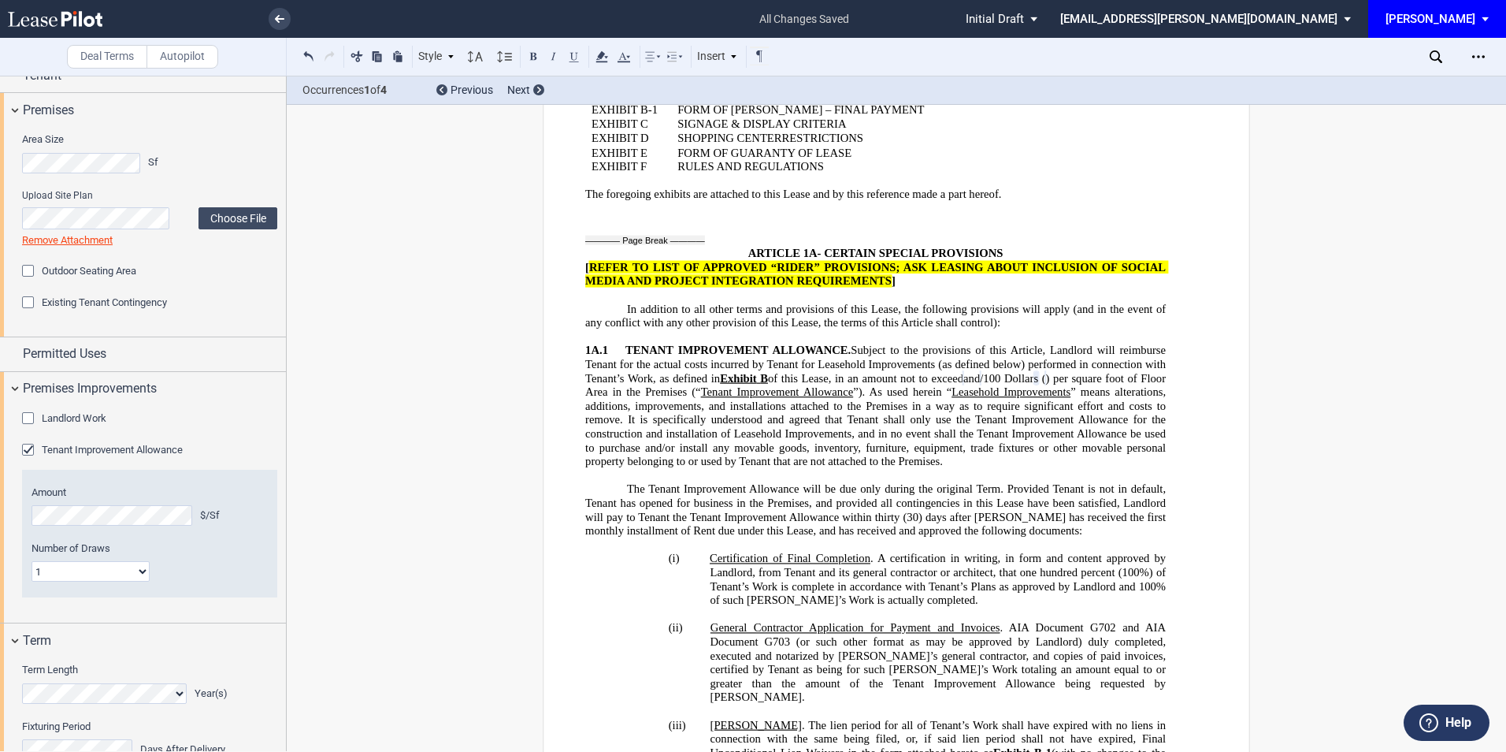
scroll to position [35, 0]
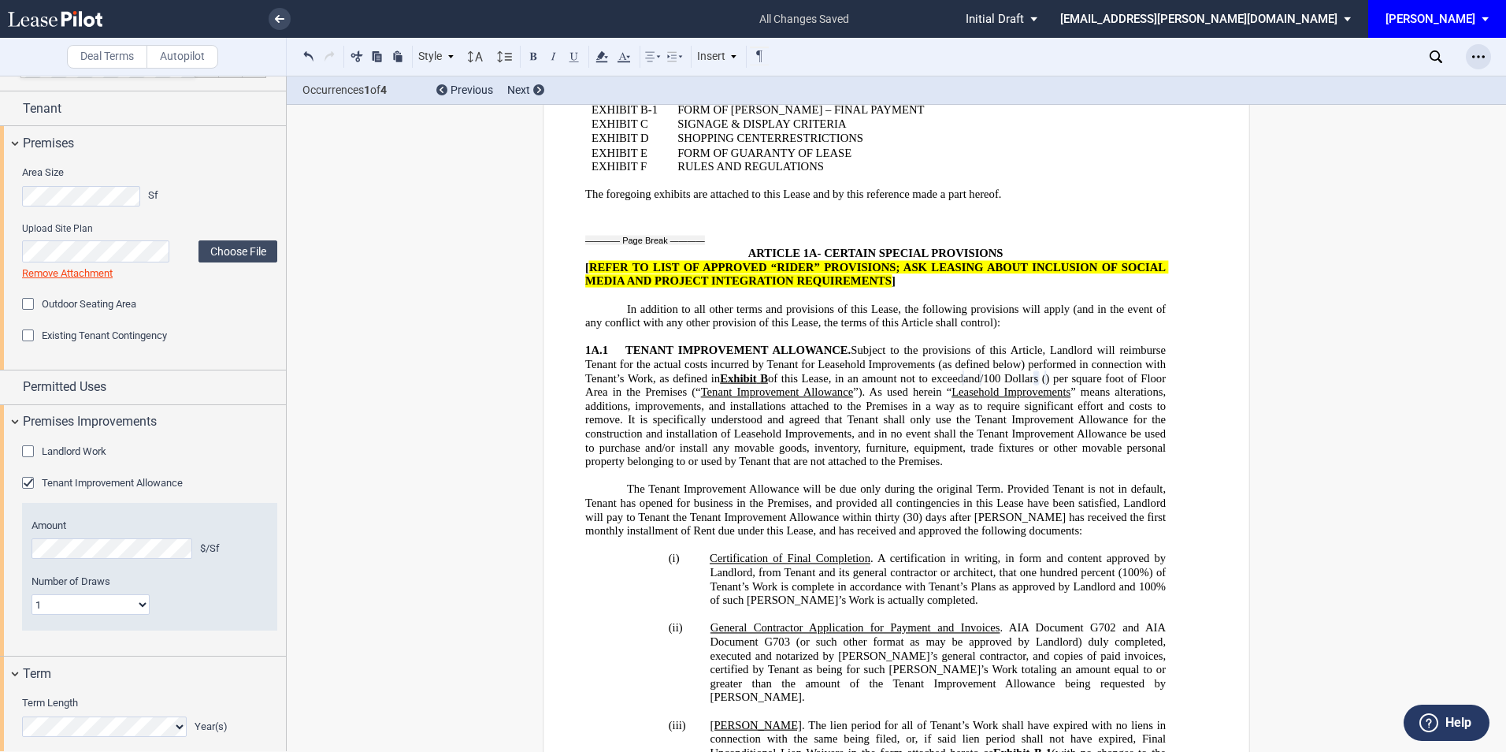
click at [1482, 56] on icon "Open Lease options menu" at bounding box center [1478, 56] width 13 height 13
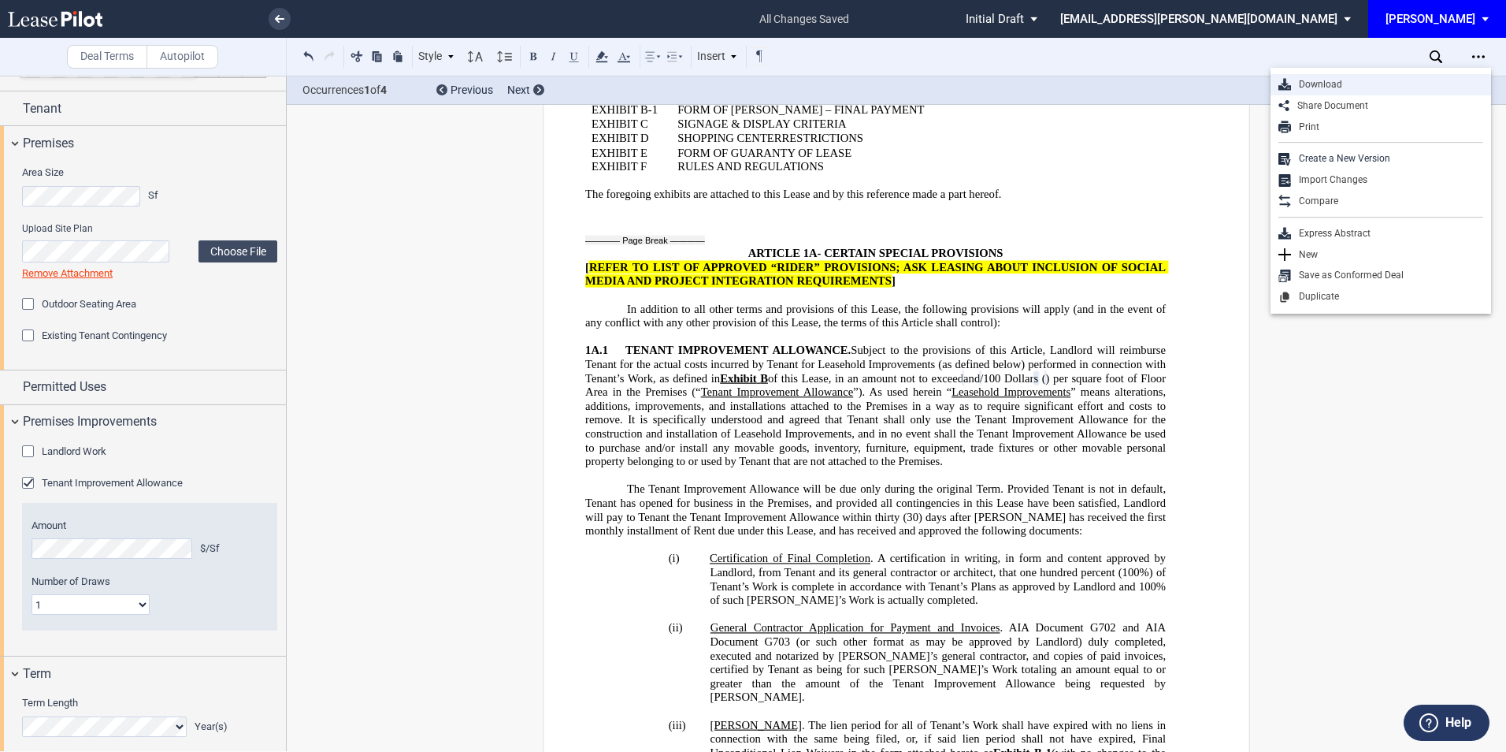
click at [1355, 83] on div "Download" at bounding box center [1387, 84] width 192 height 13
